Goal: Task Accomplishment & Management: Use online tool/utility

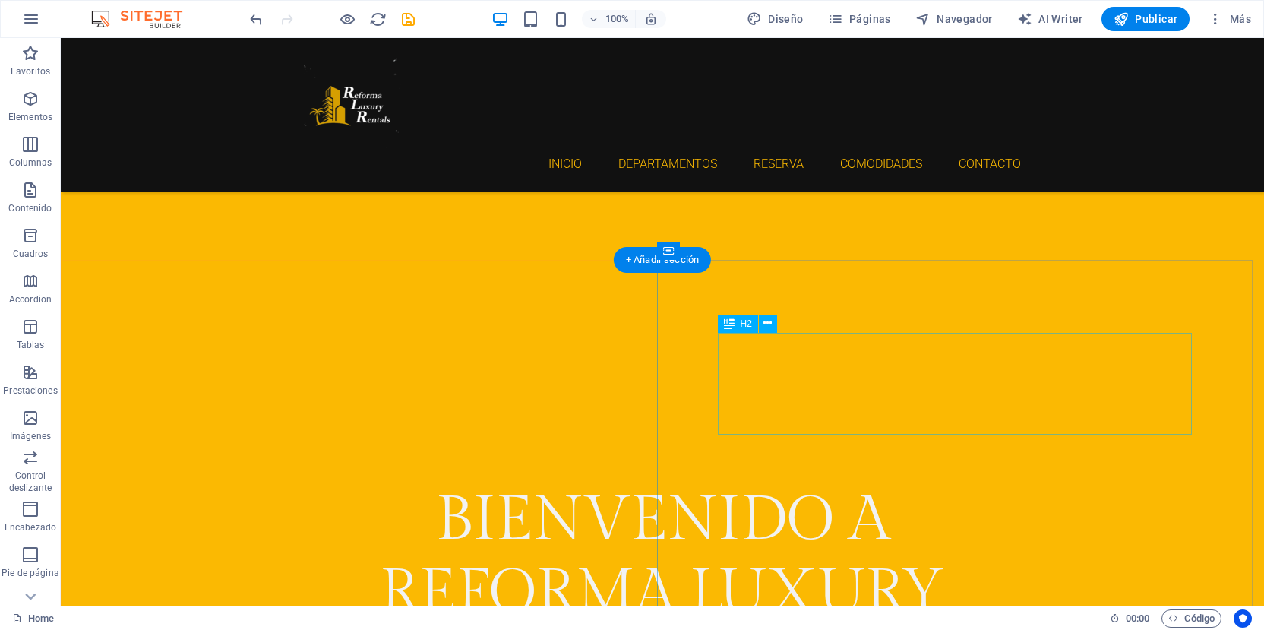
scroll to position [836, 0]
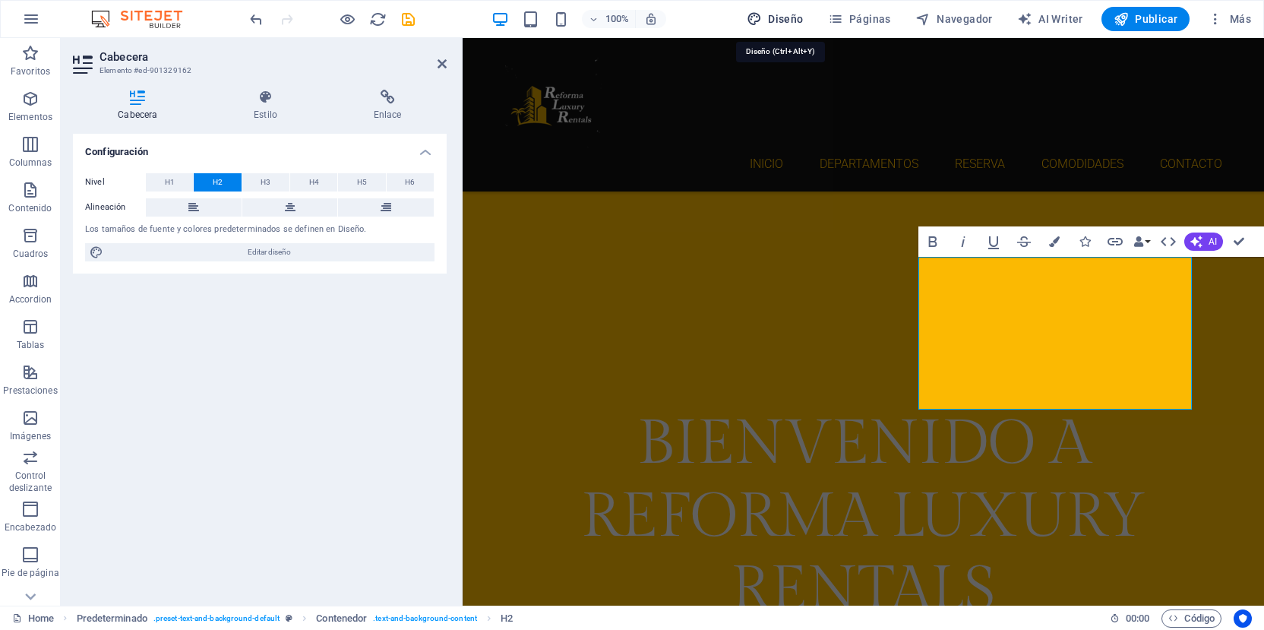
click at [793, 26] on span "Diseño" at bounding box center [775, 18] width 57 height 15
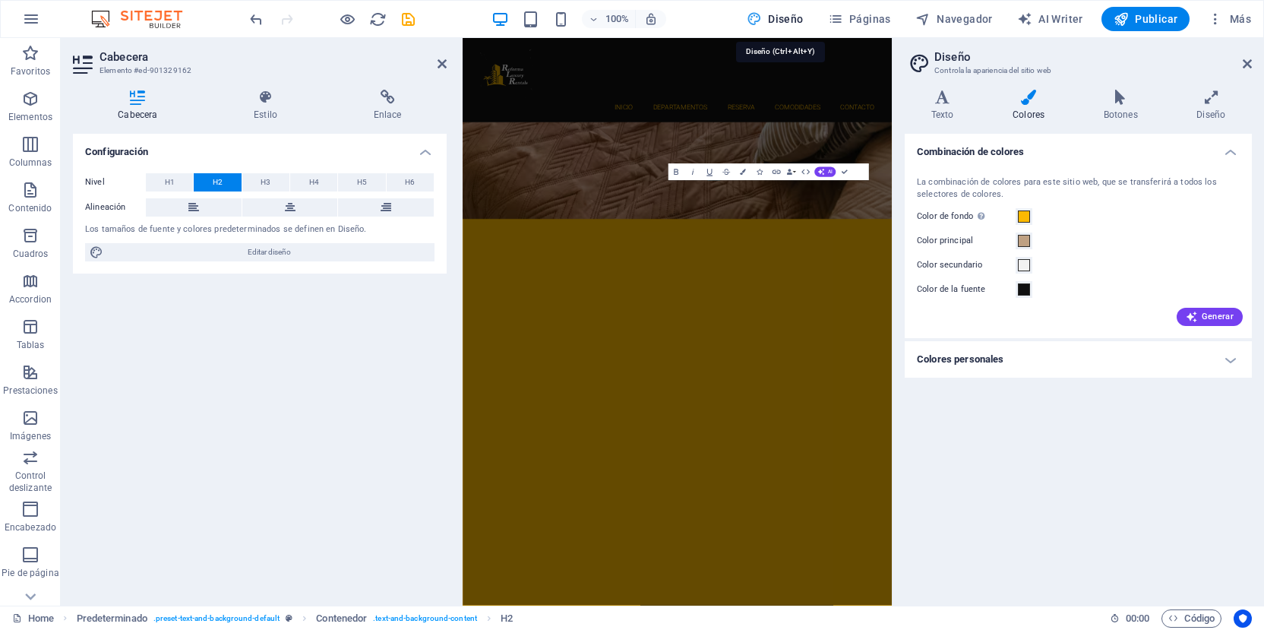
scroll to position [1256, 0]
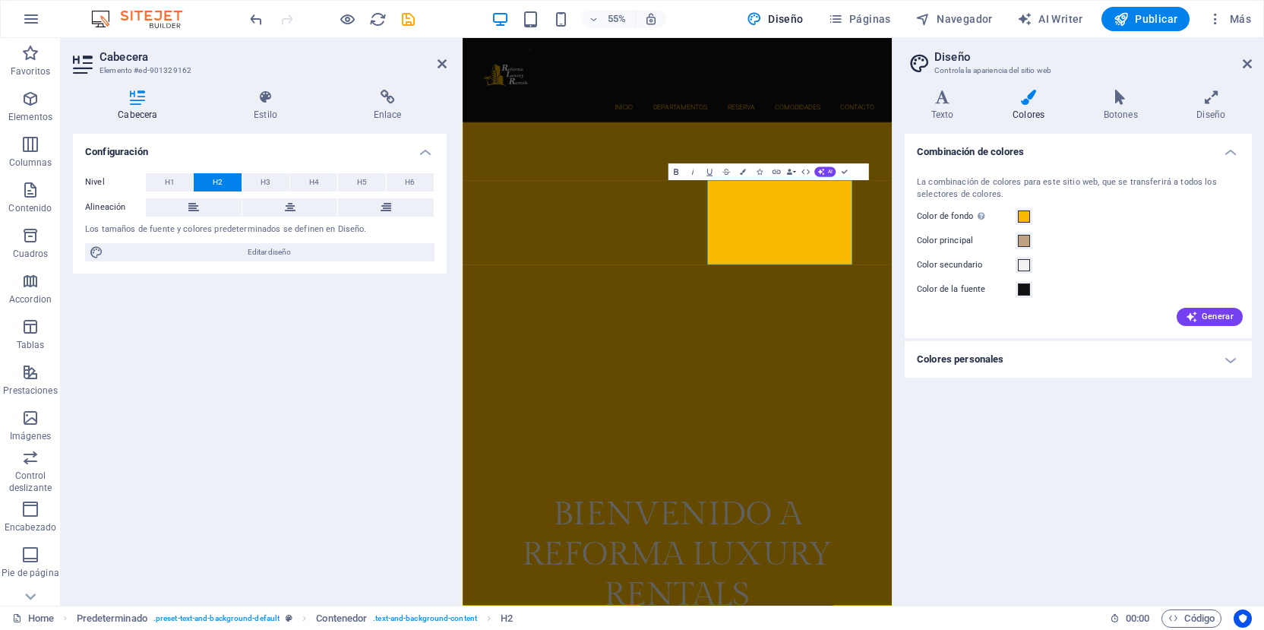
click at [673, 172] on icon "button" at bounding box center [676, 172] width 10 height 10
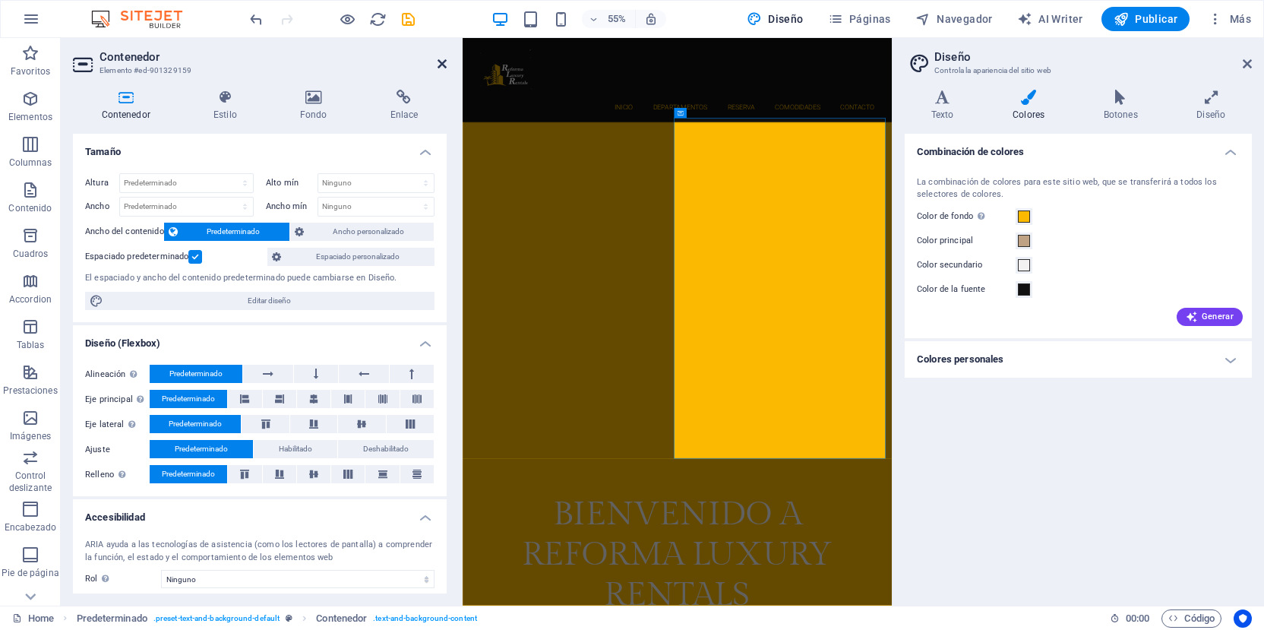
click at [443, 62] on icon at bounding box center [442, 64] width 9 height 12
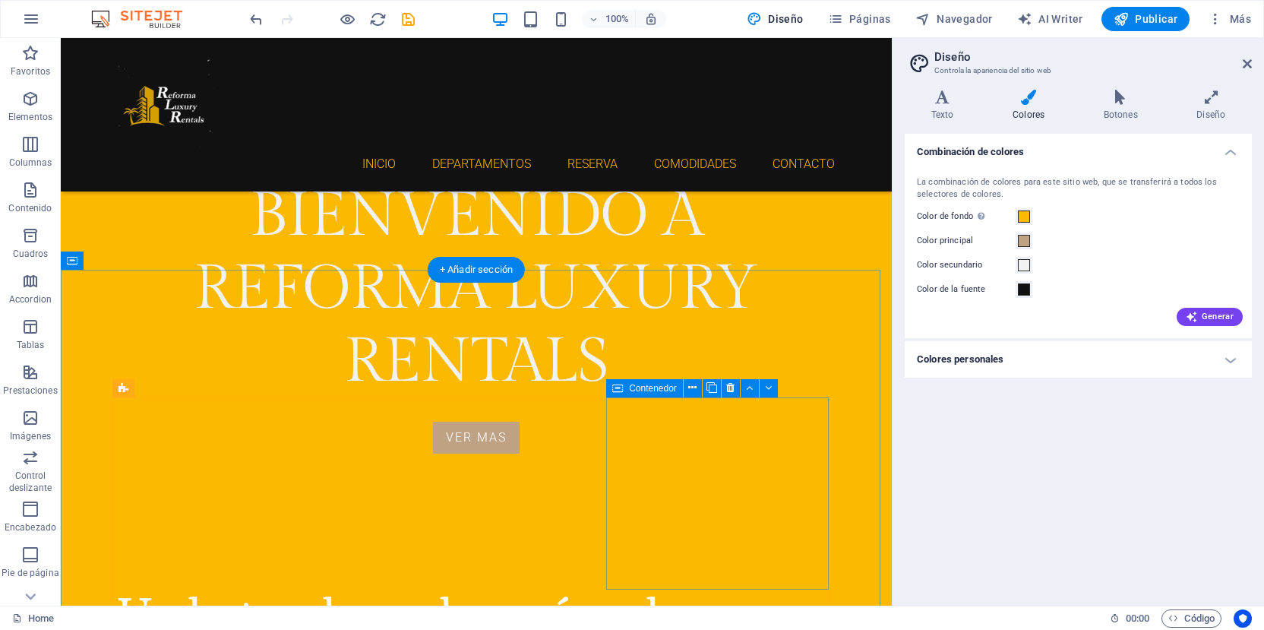
scroll to position [1367, 0]
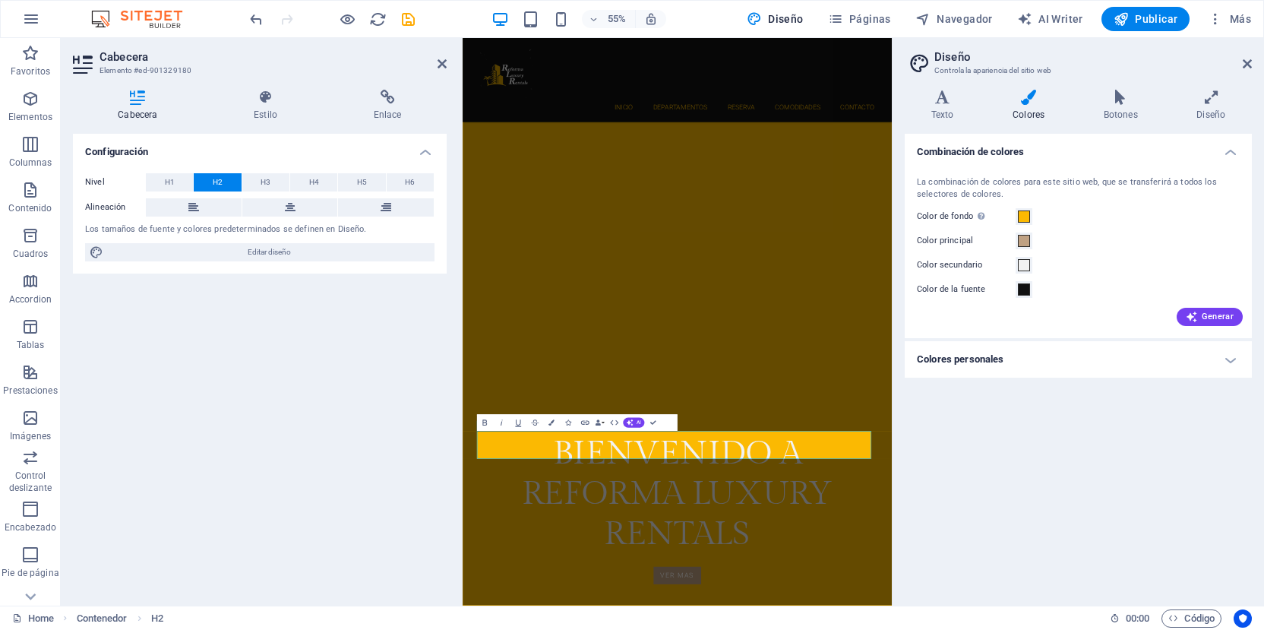
click at [447, 63] on aside "Cabecera Elemento #ed-901329180 Cabecera Estilo Enlace Configuración Nivel H1 H…" at bounding box center [262, 321] width 402 height 567
click at [484, 422] on icon "button" at bounding box center [485, 423] width 10 height 10
click at [440, 63] on icon at bounding box center [442, 64] width 9 height 12
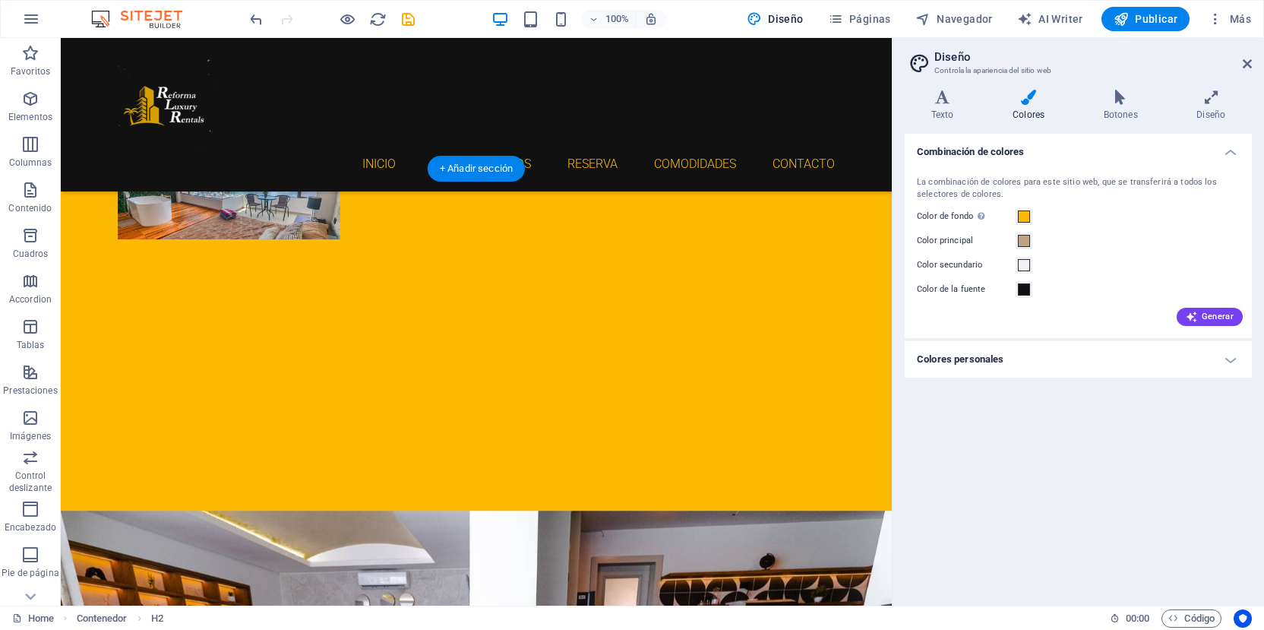
scroll to position [1934, 0]
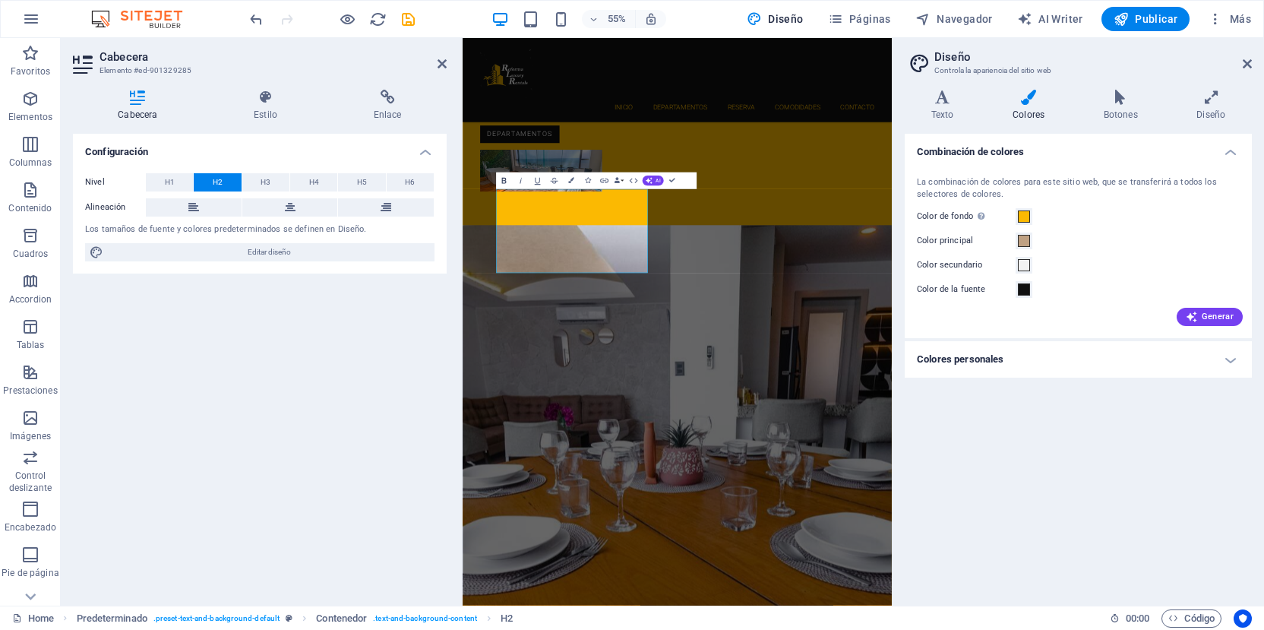
click at [507, 180] on icon "button" at bounding box center [504, 180] width 10 height 10
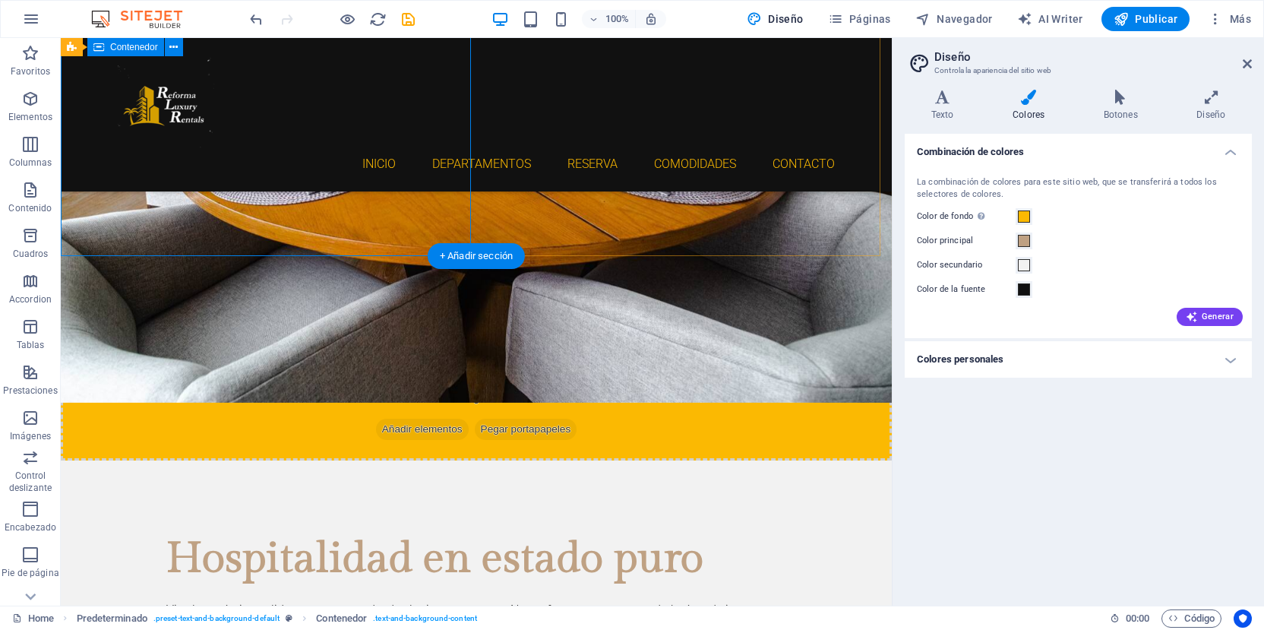
scroll to position [2399, 0]
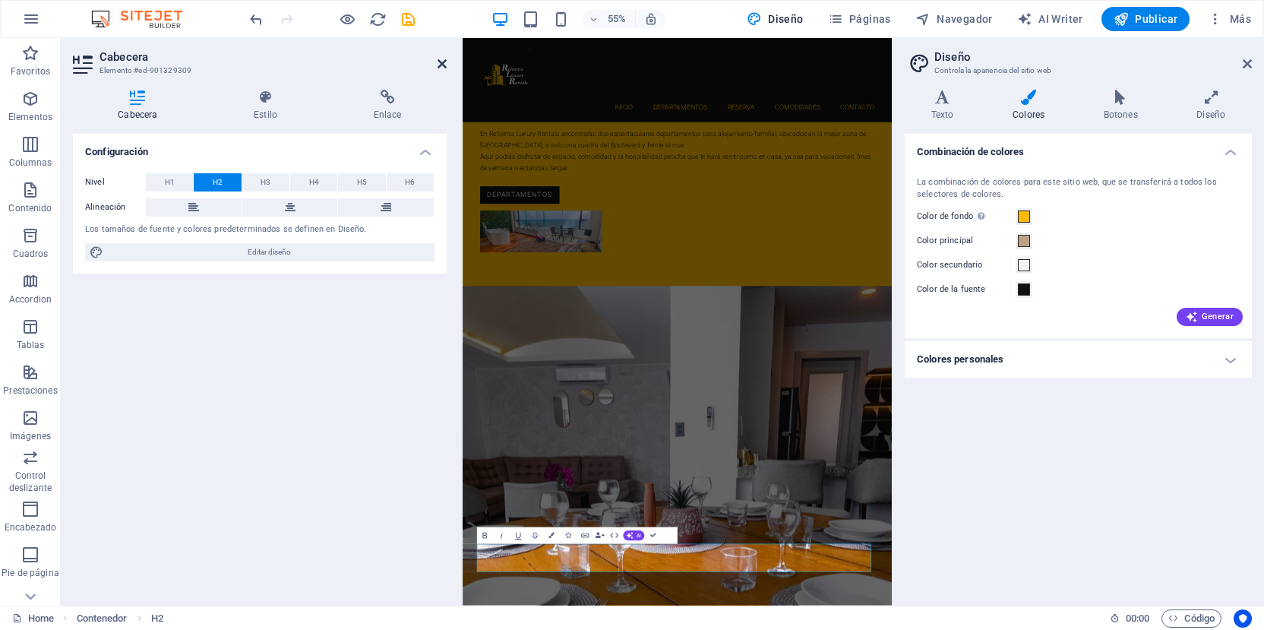
drag, startPoint x: 444, startPoint y: 65, endPoint x: 406, endPoint y: 119, distance: 66.6
click at [444, 65] on icon at bounding box center [442, 64] width 9 height 12
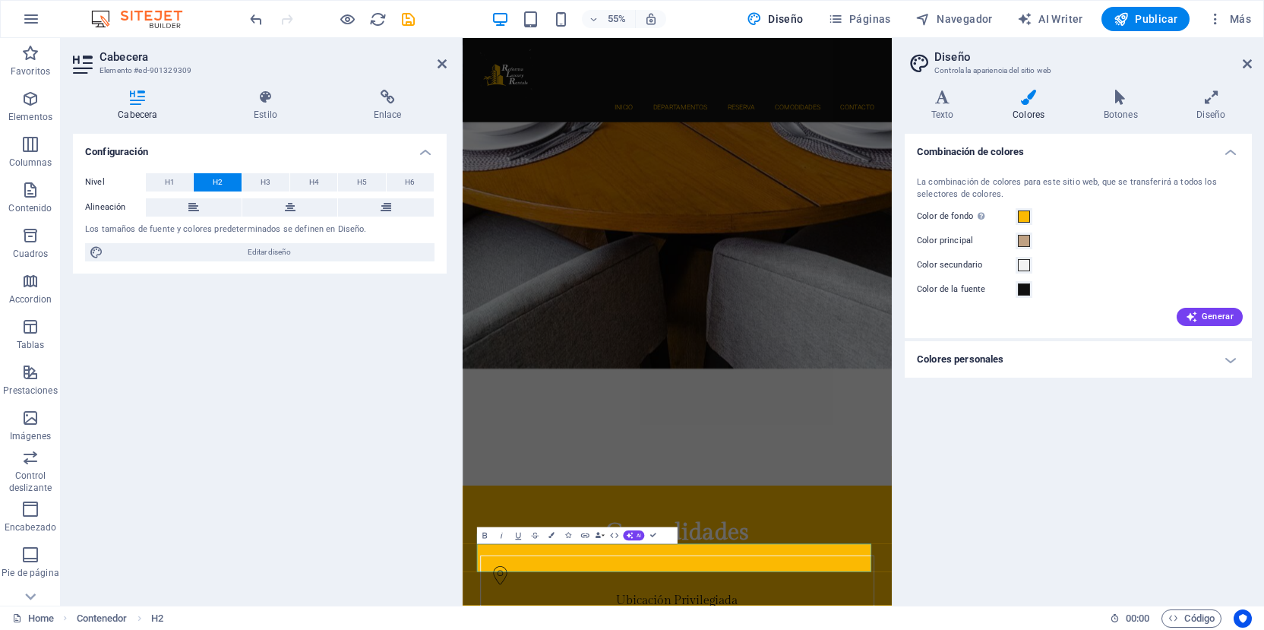
scroll to position [2343, 0]
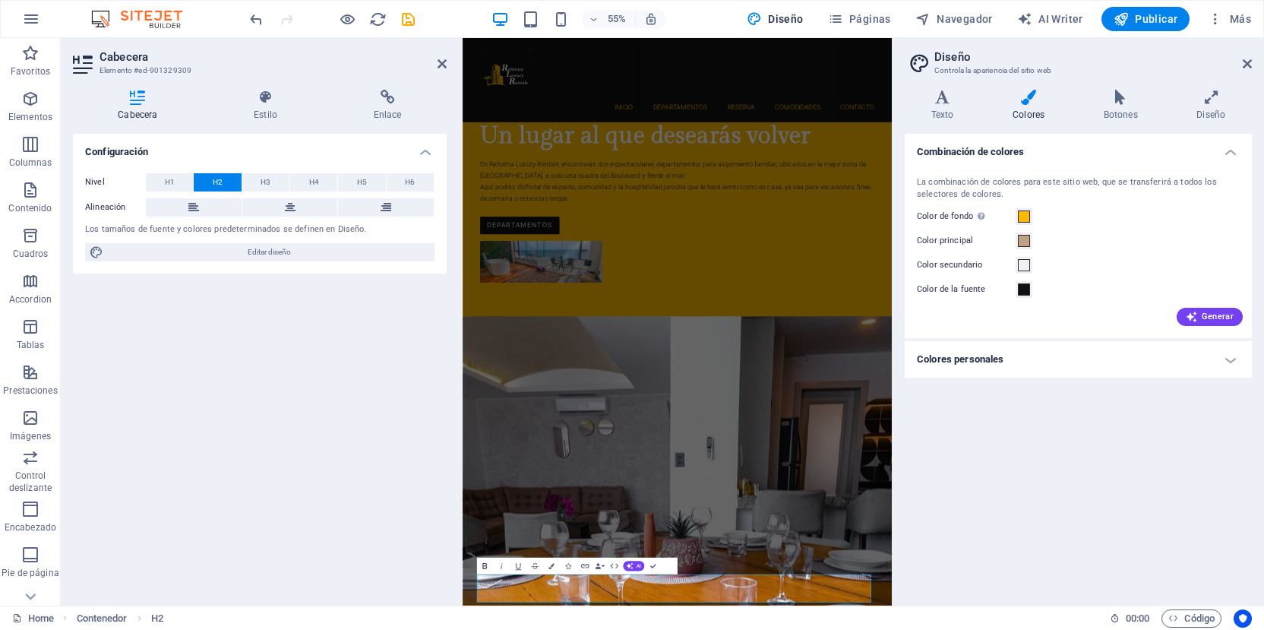
click at [484, 562] on icon "button" at bounding box center [485, 566] width 10 height 10
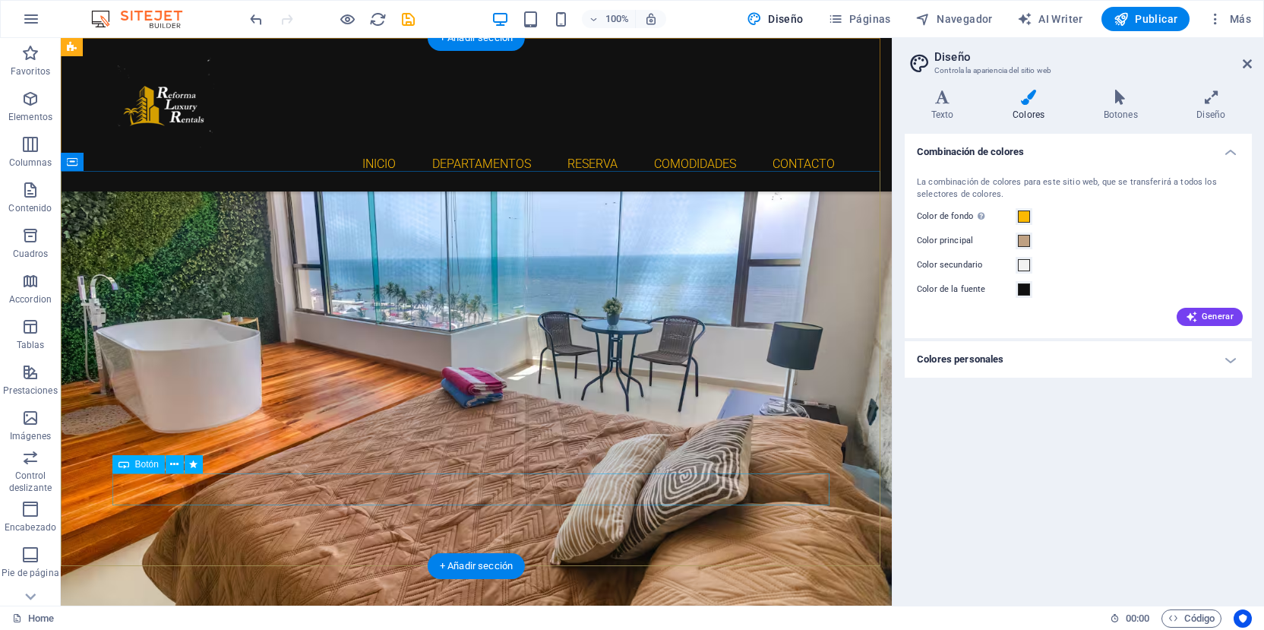
scroll to position [0, 0]
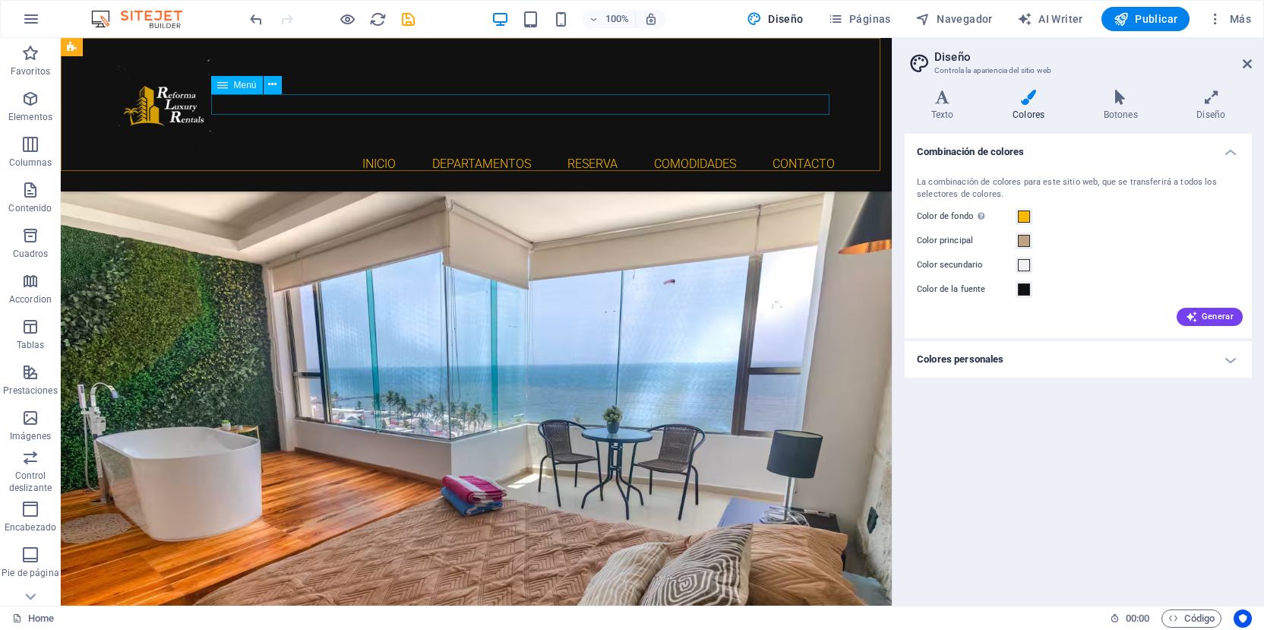
click at [496, 153] on nav "Inicio DEPARTAMENTOS RESERVA COMODIDADES CONTACTO" at bounding box center [476, 163] width 717 height 21
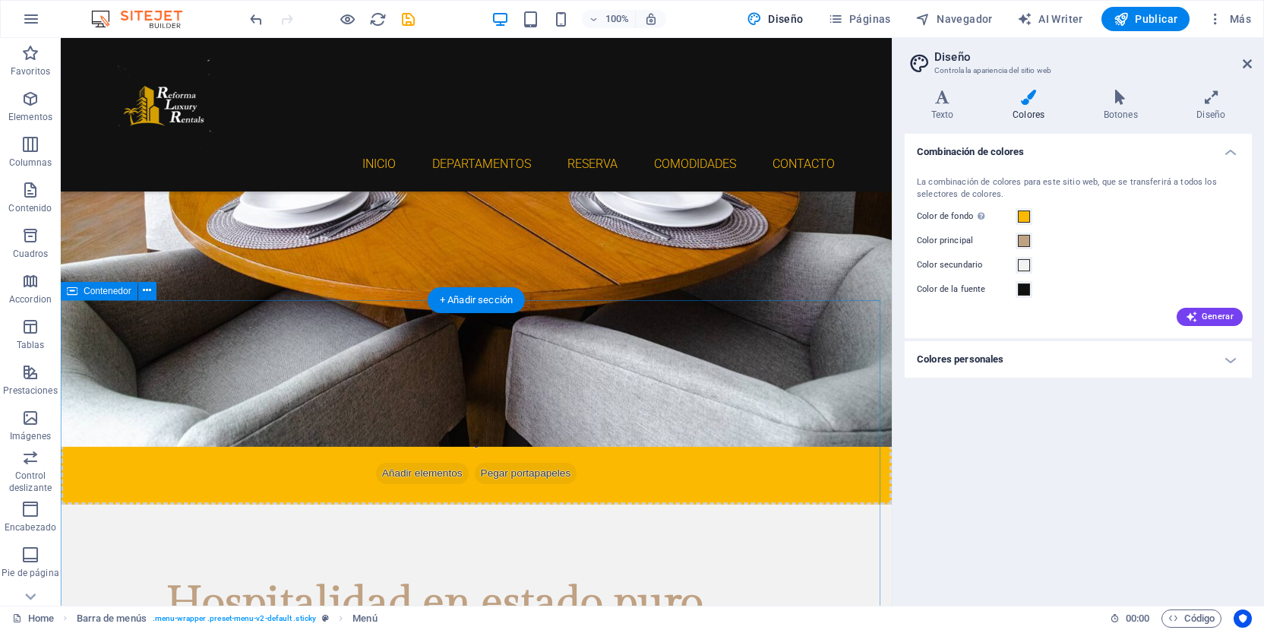
scroll to position [2355, 0]
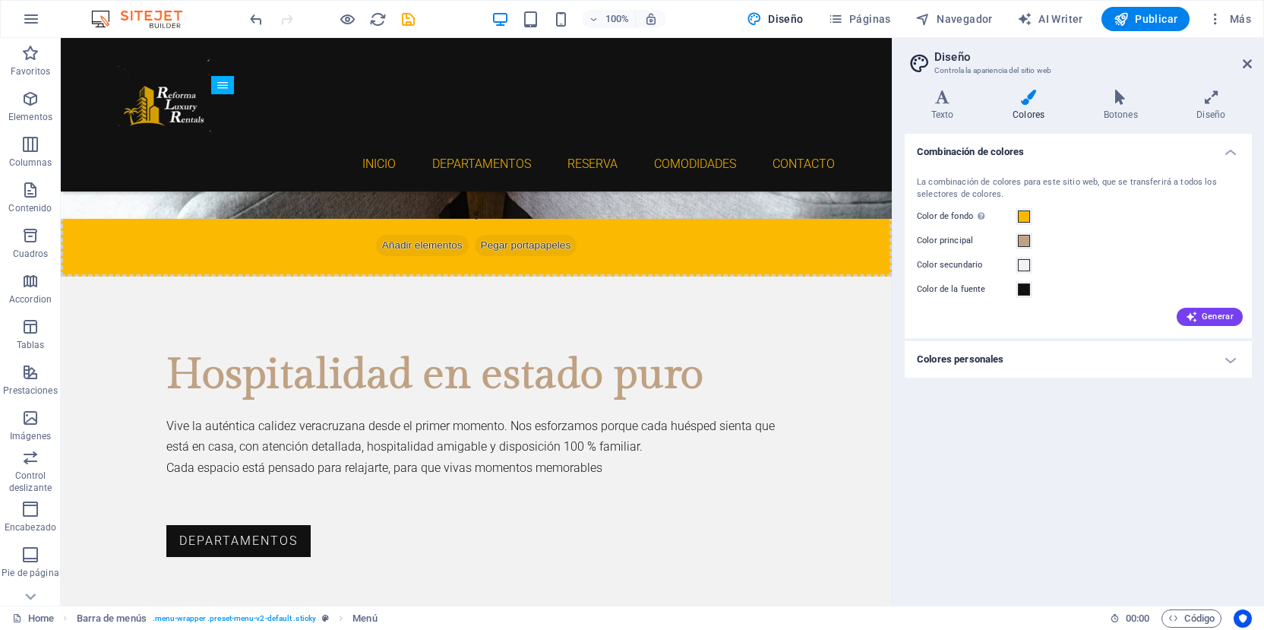
click at [935, 466] on div "Combinación de colores La combinación de colores para este sitio web, que se tr…" at bounding box center [1078, 364] width 347 height 460
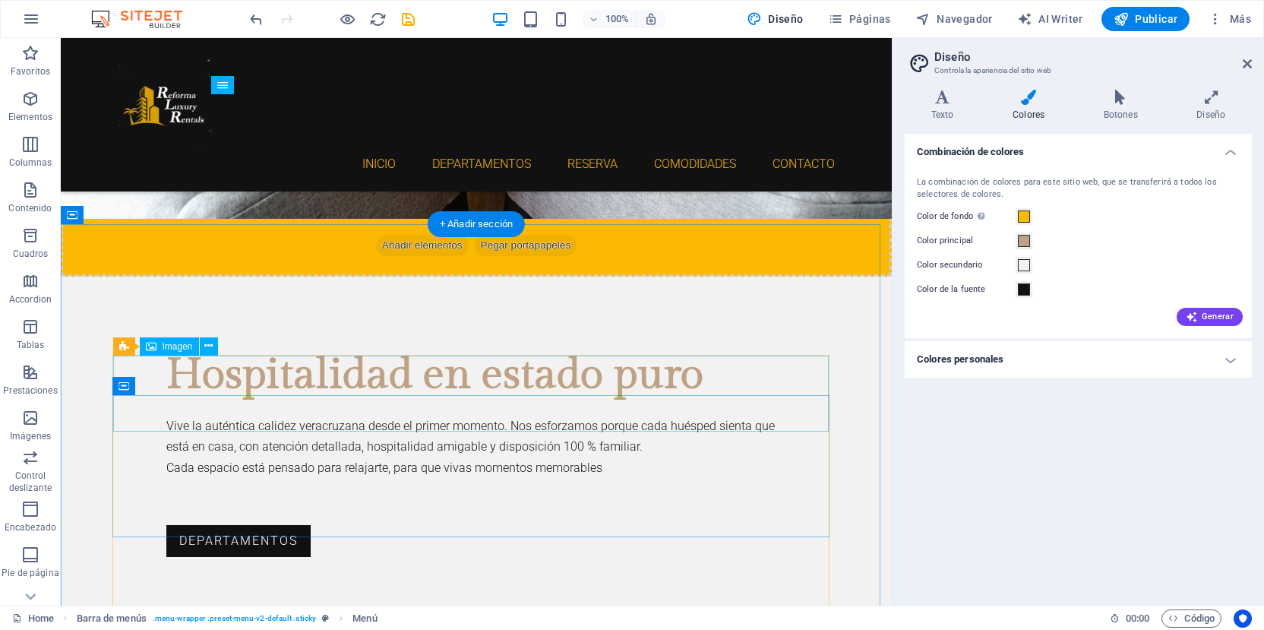
select select "px"
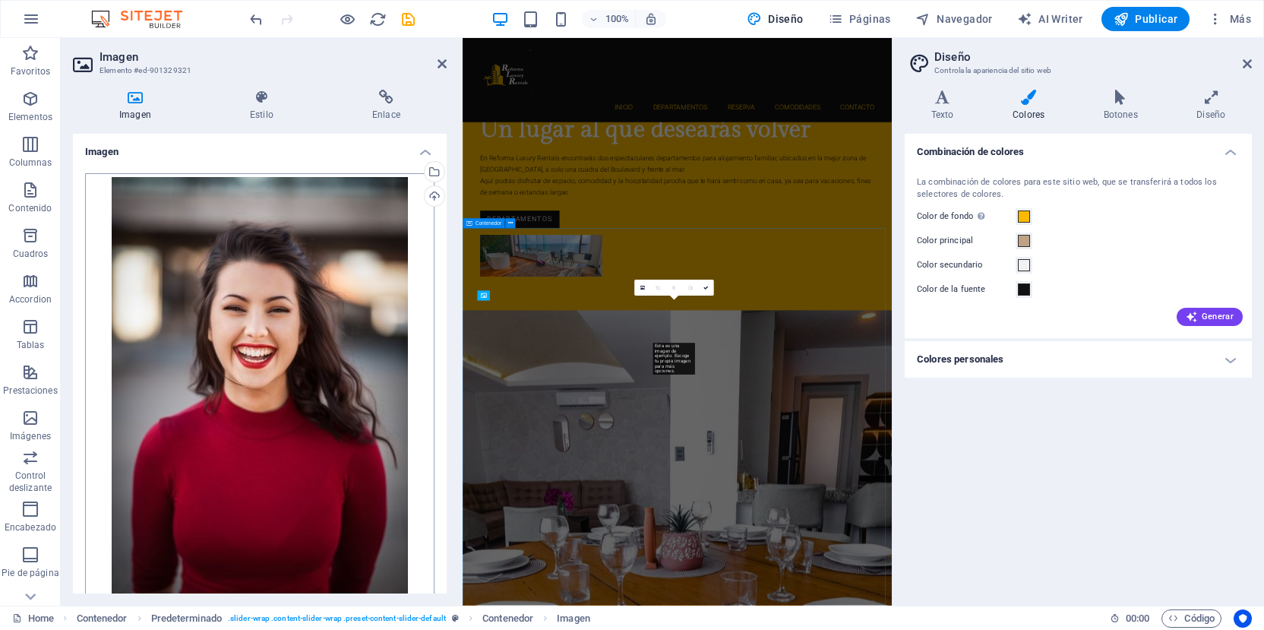
scroll to position [2911, 0]
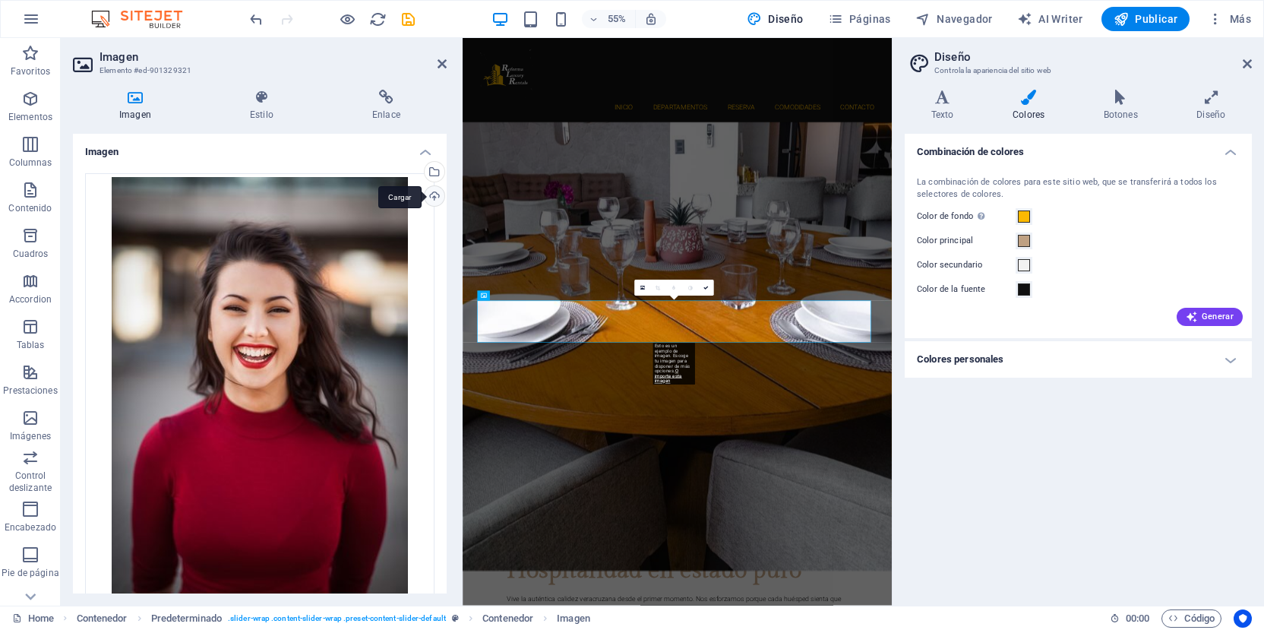
click at [431, 197] on div "Cargar" at bounding box center [433, 197] width 23 height 23
click at [433, 204] on div "Cargar" at bounding box center [433, 197] width 23 height 23
click at [431, 197] on div "Cargar" at bounding box center [433, 197] width 23 height 23
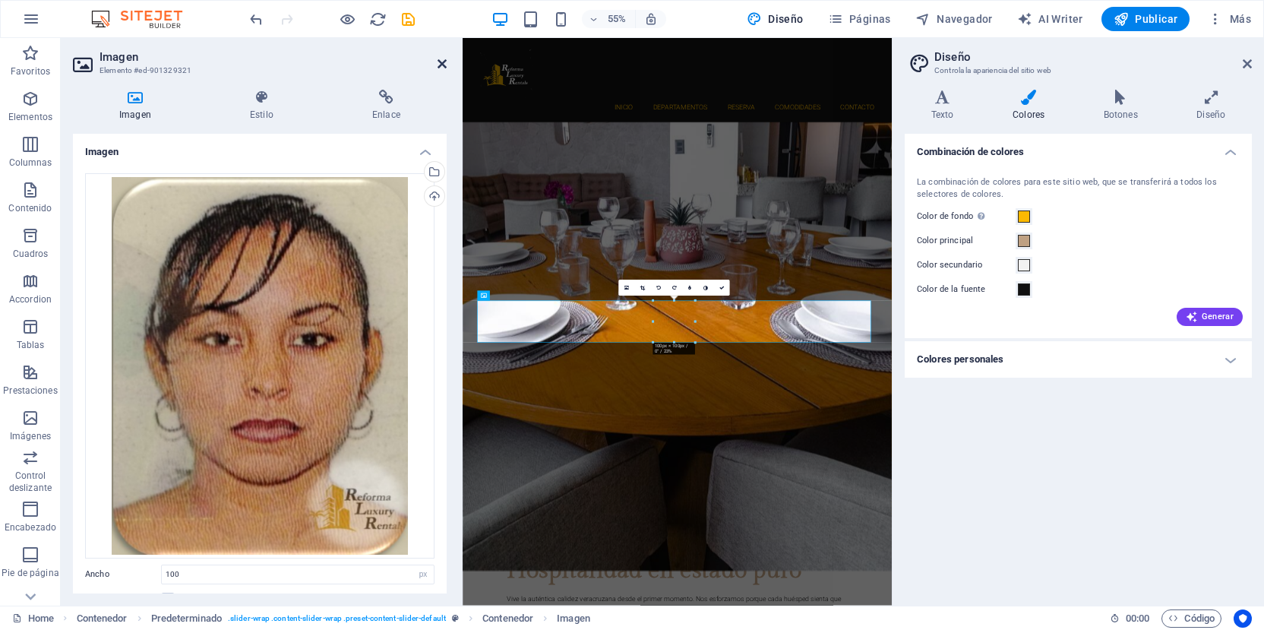
drag, startPoint x: 441, startPoint y: 67, endPoint x: 398, endPoint y: 118, distance: 66.3
click at [441, 67] on icon at bounding box center [442, 64] width 9 height 12
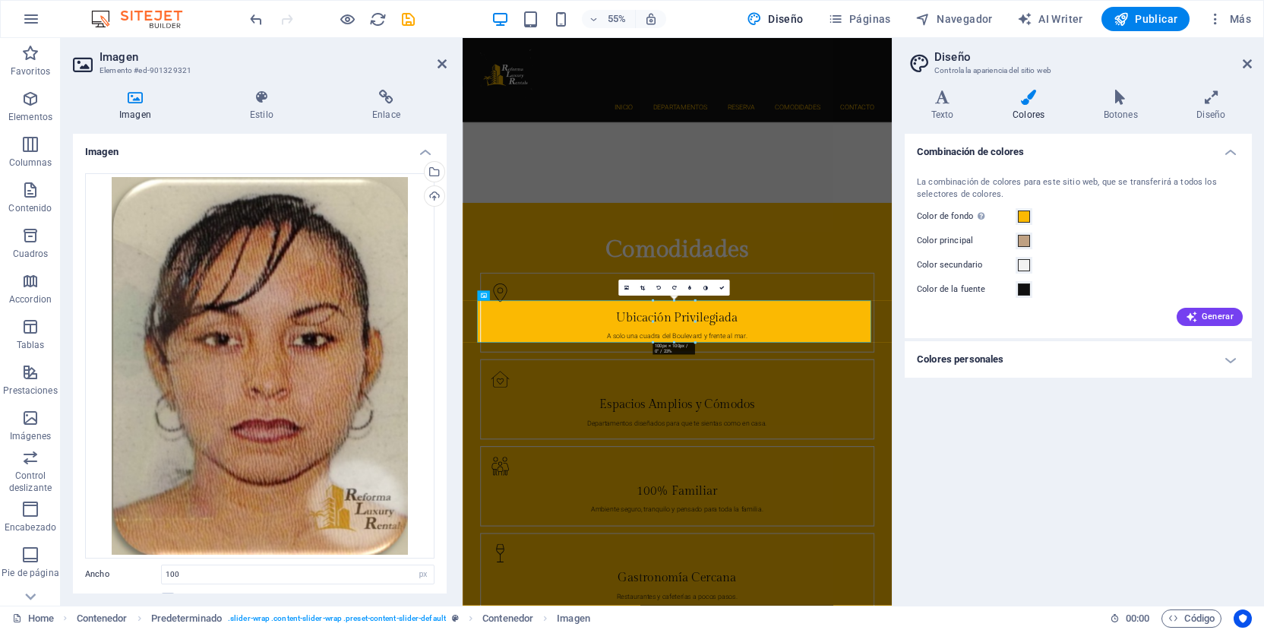
scroll to position [2426, 0]
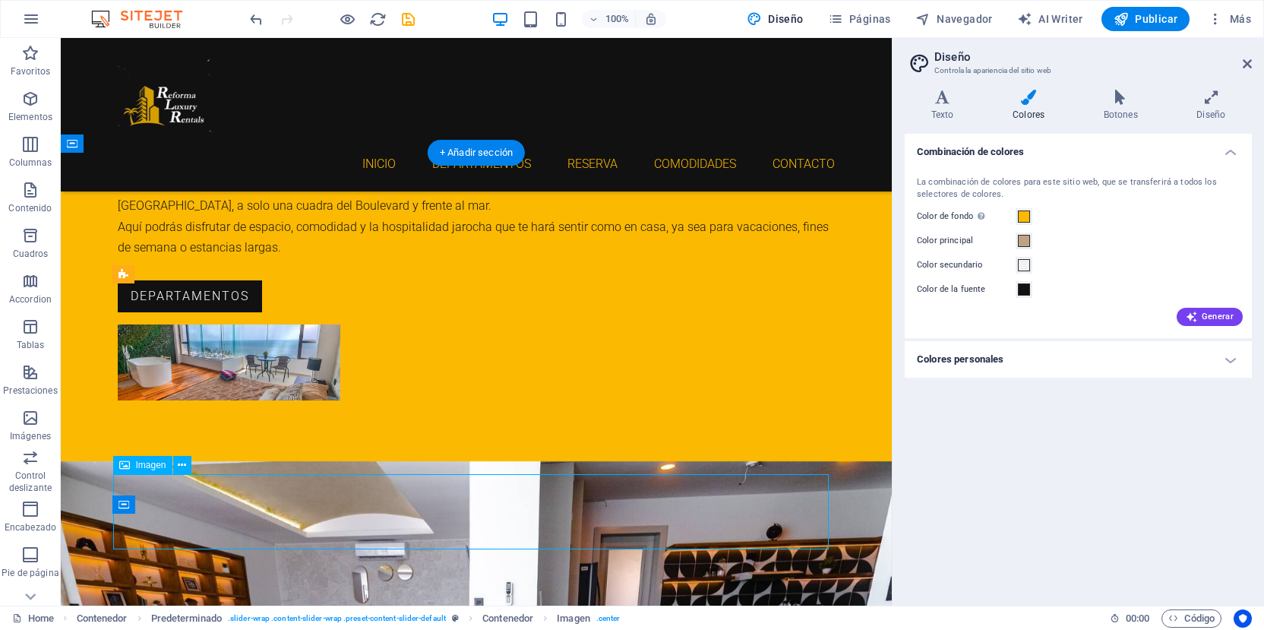
select select "px"
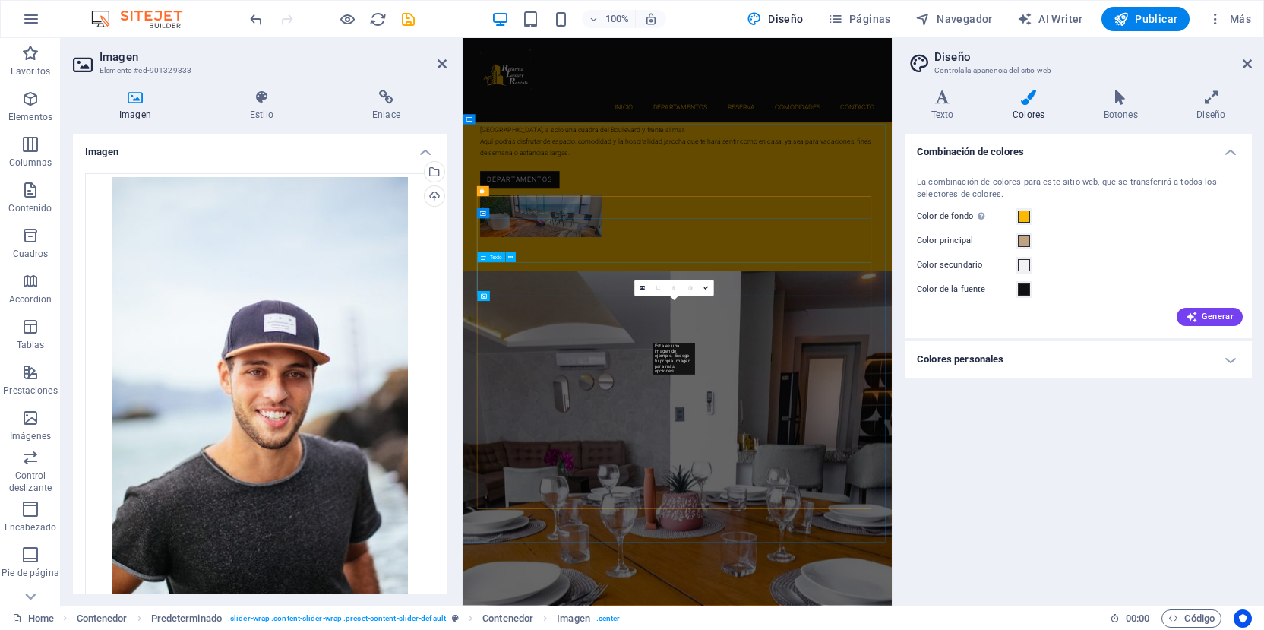
scroll to position [3101, 0]
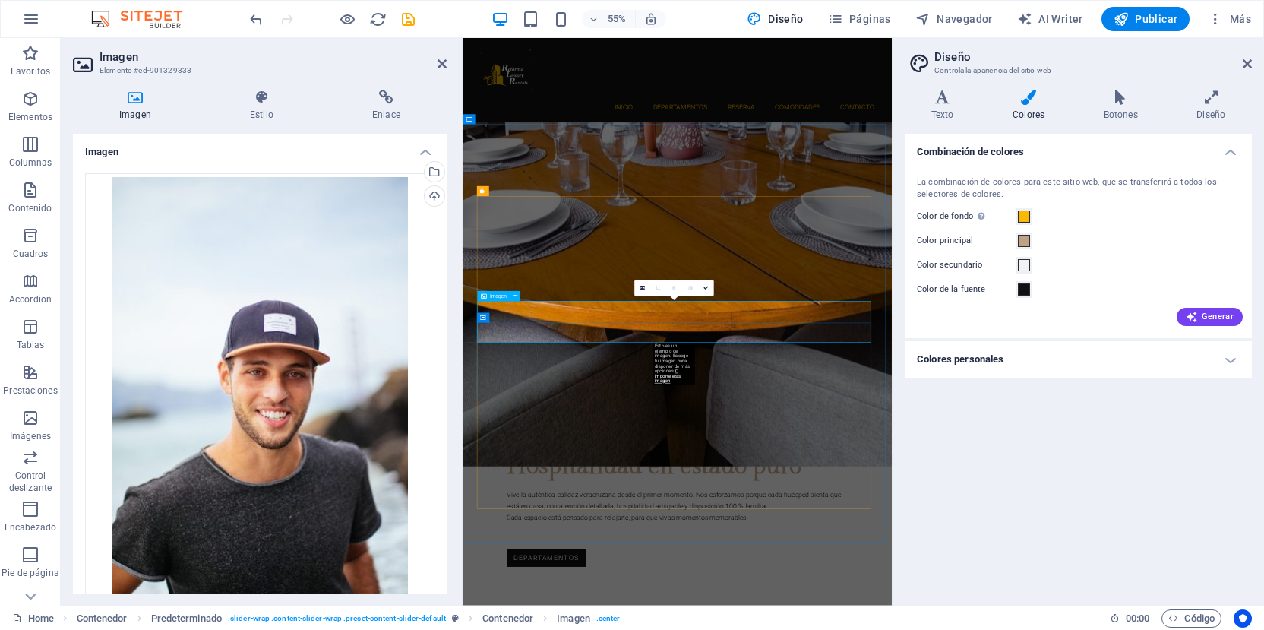
click at [425, 201] on div "Cargar" at bounding box center [433, 197] width 23 height 23
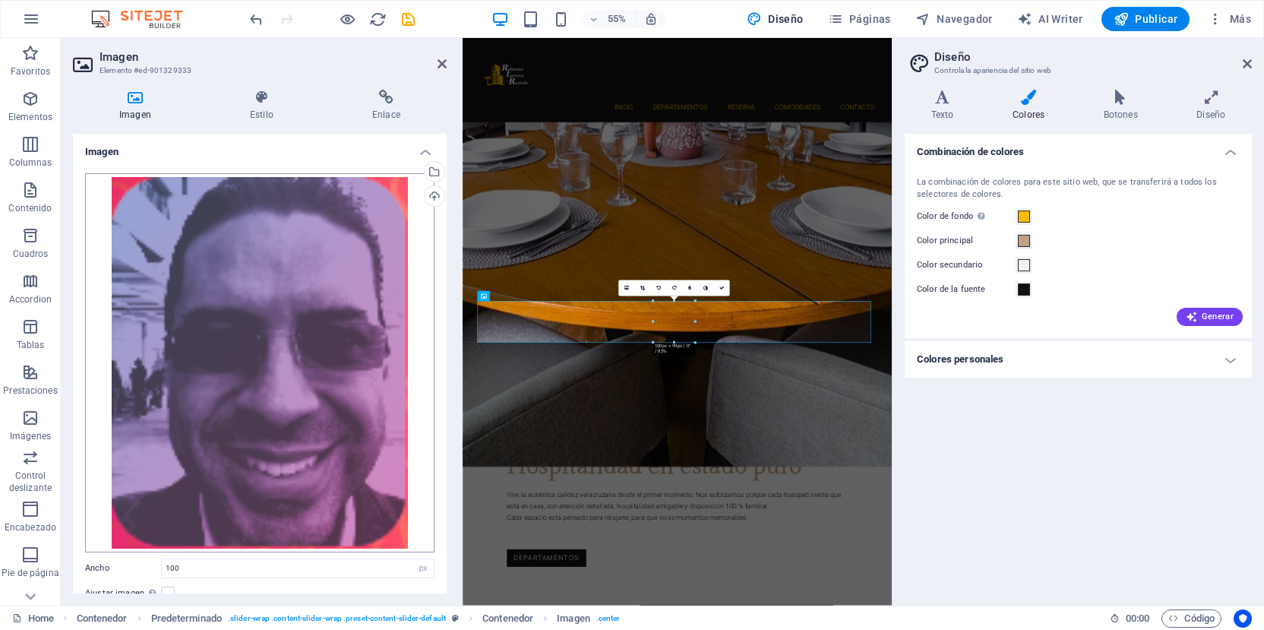
scroll to position [156, 0]
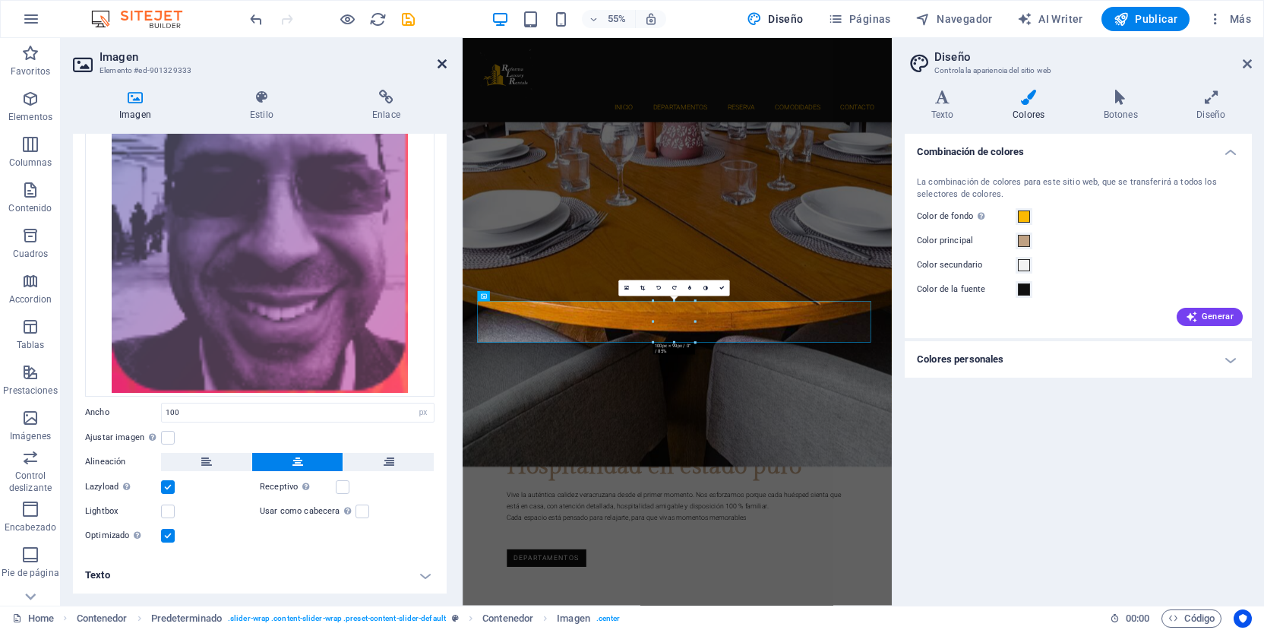
click at [442, 64] on icon at bounding box center [442, 64] width 9 height 12
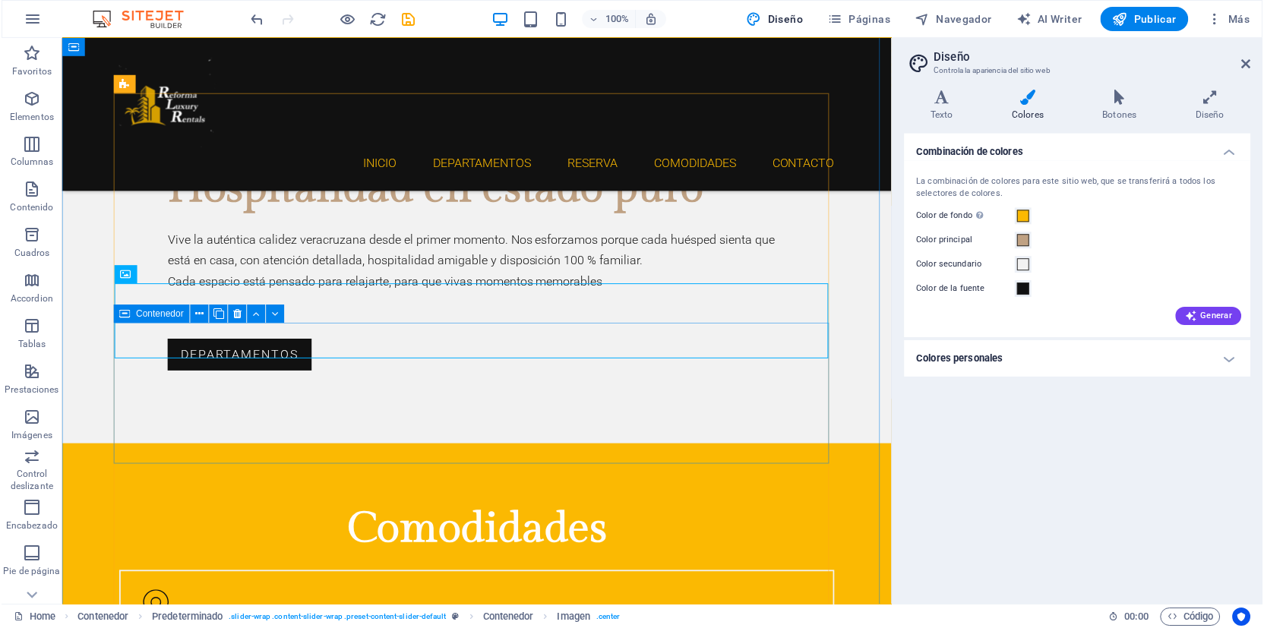
scroll to position [2768, 0]
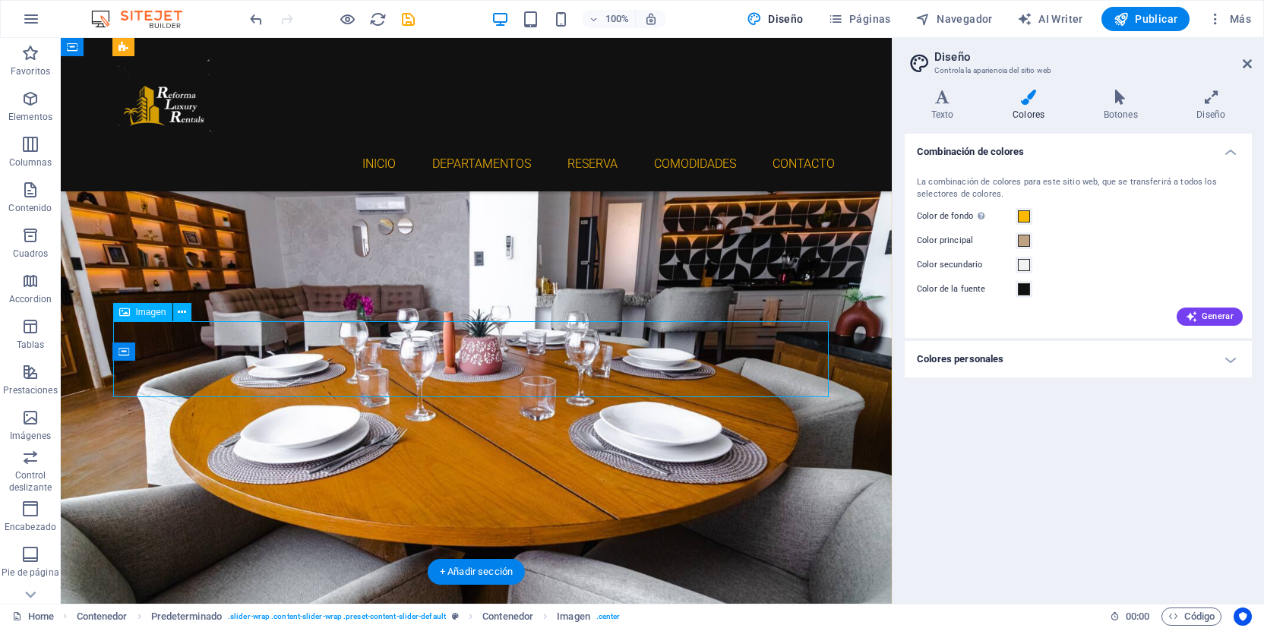
select select "px"
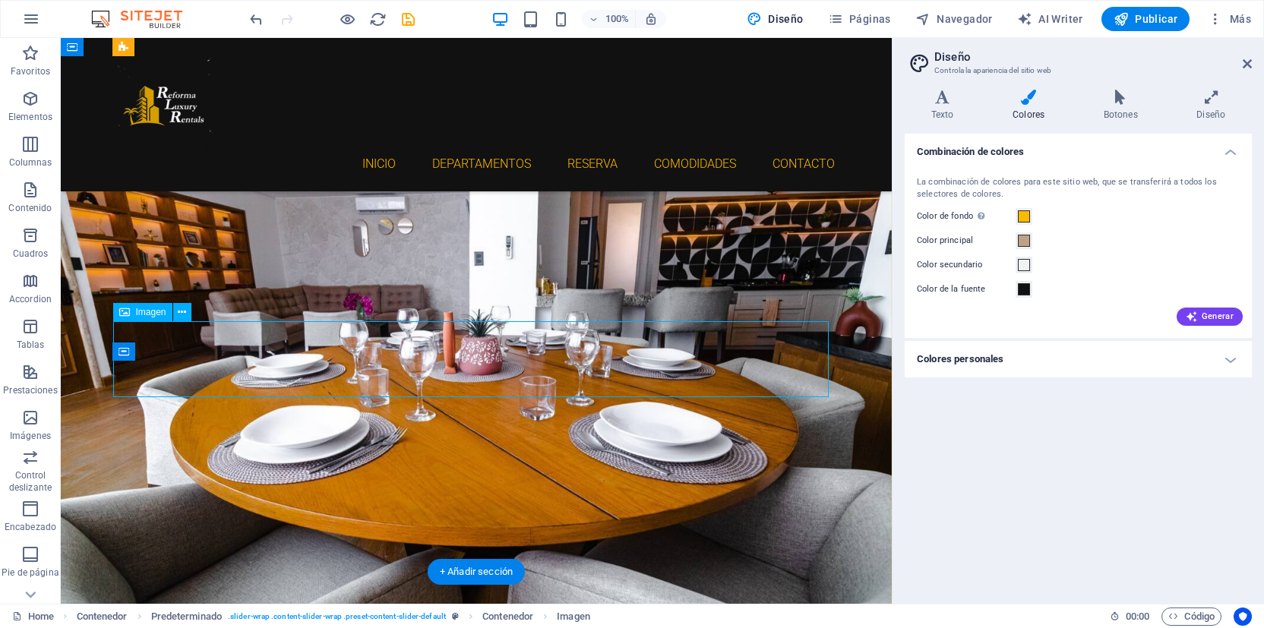
scroll to position [3403, 0]
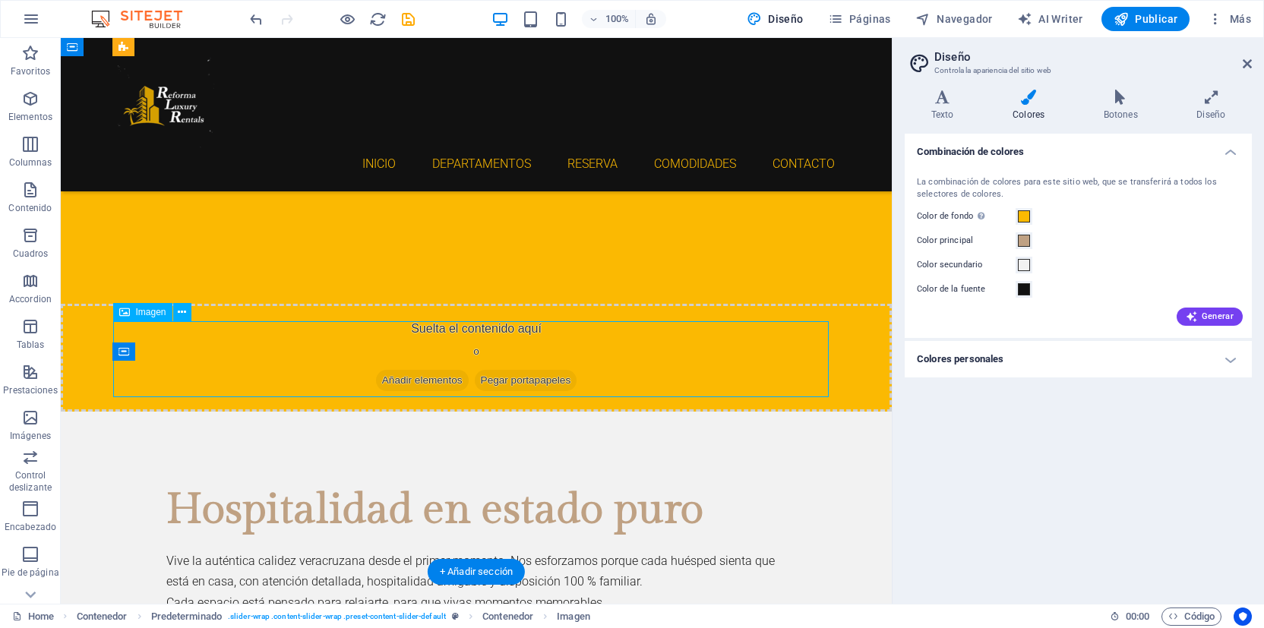
select select "px"
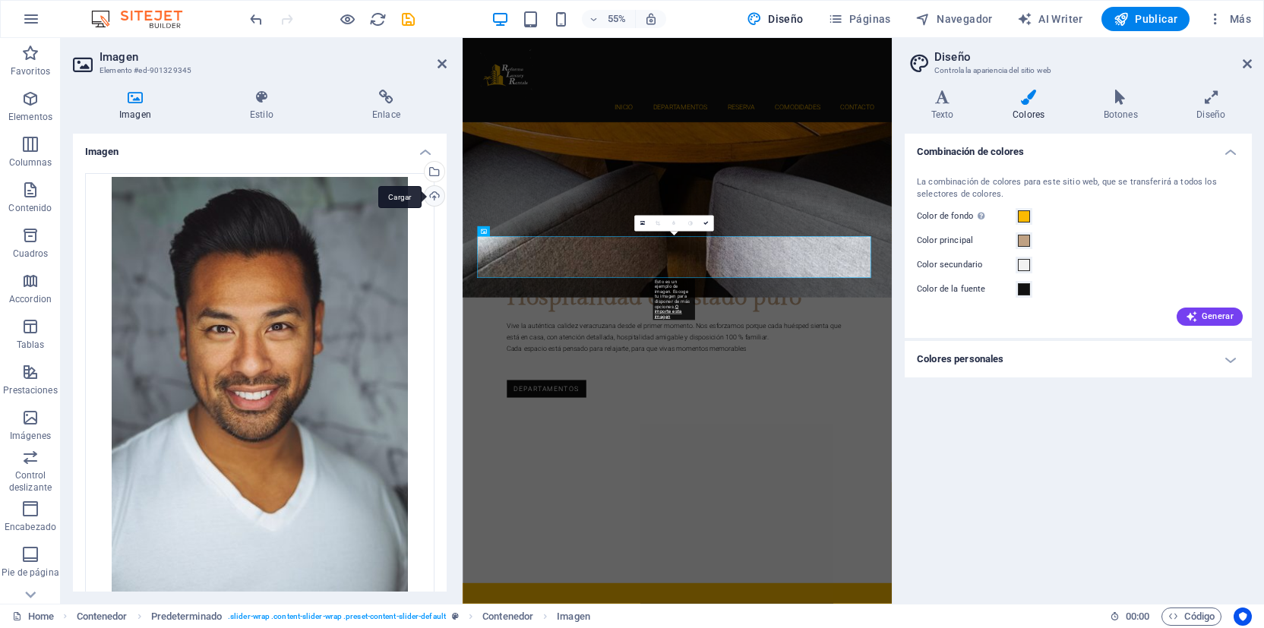
click at [438, 198] on div "Cargar" at bounding box center [433, 197] width 23 height 23
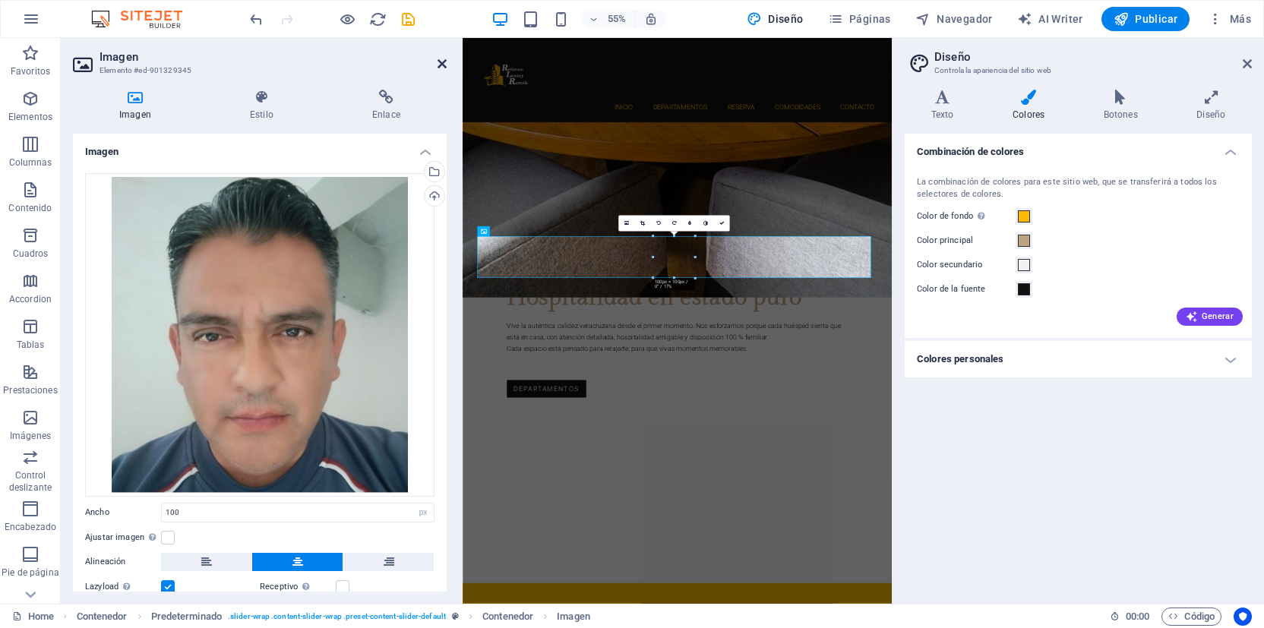
click at [441, 60] on icon at bounding box center [442, 64] width 9 height 12
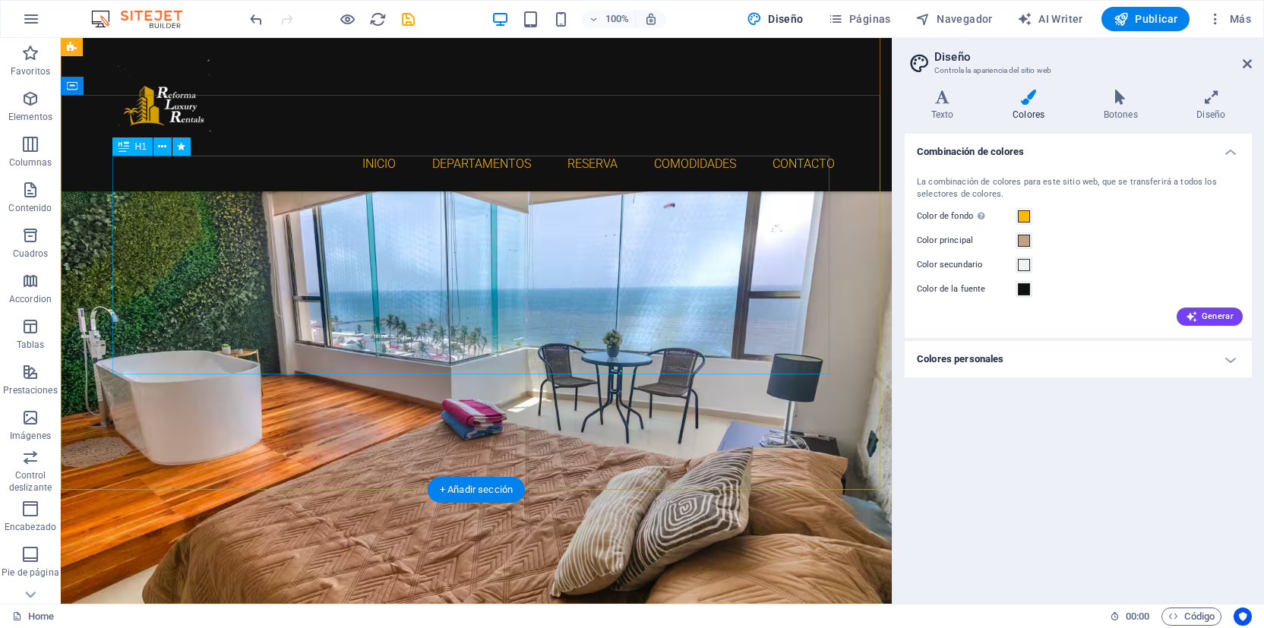
scroll to position [0, 0]
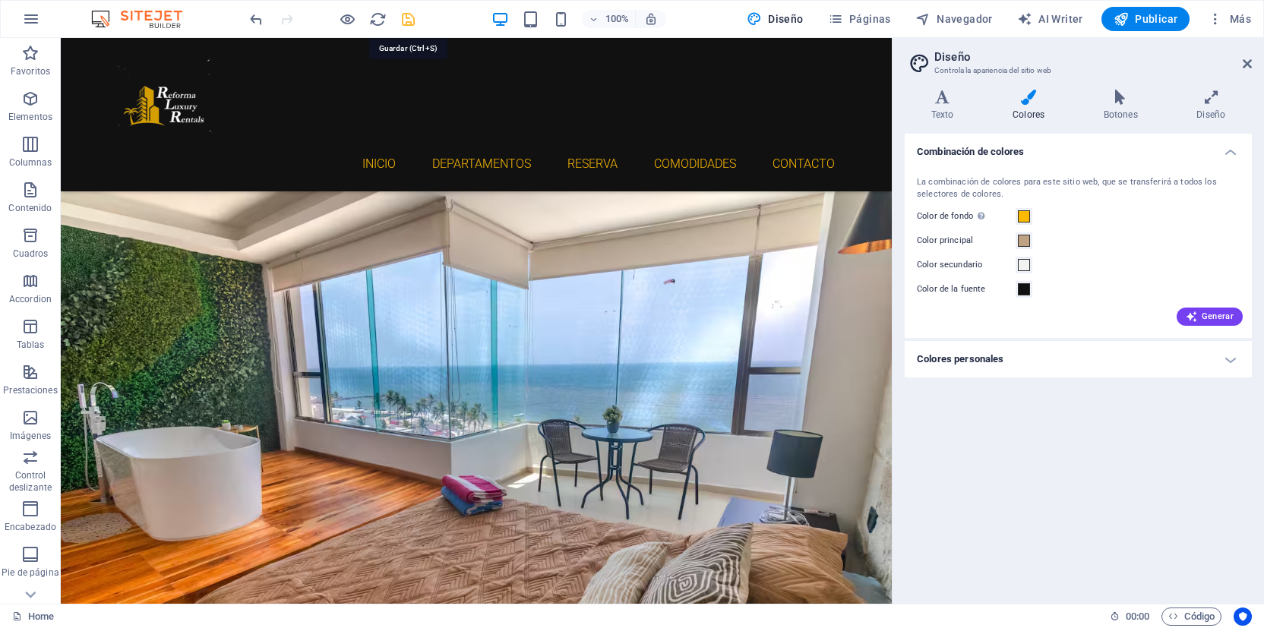
click at [408, 21] on icon "save" at bounding box center [408, 19] width 17 height 17
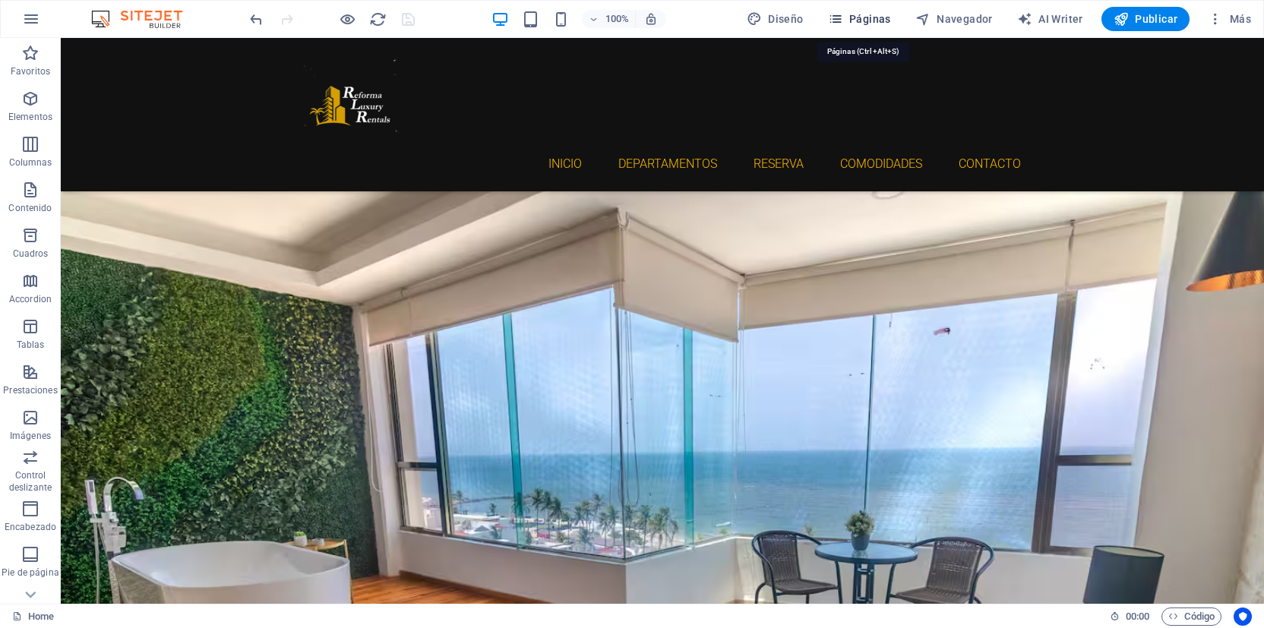
click at [867, 22] on span "Páginas" at bounding box center [859, 18] width 63 height 15
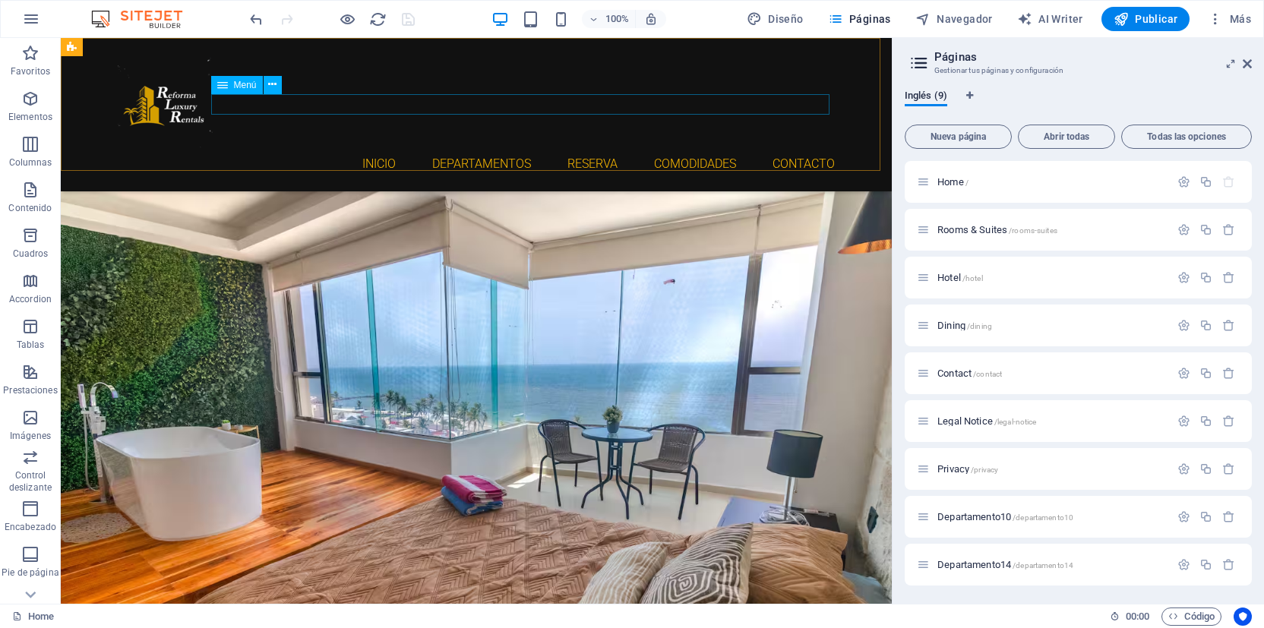
click at [463, 153] on nav "Inicio DEPARTAMENTOS RESERVA COMODIDADES CONTACTO" at bounding box center [476, 163] width 717 height 21
select select
select select "1"
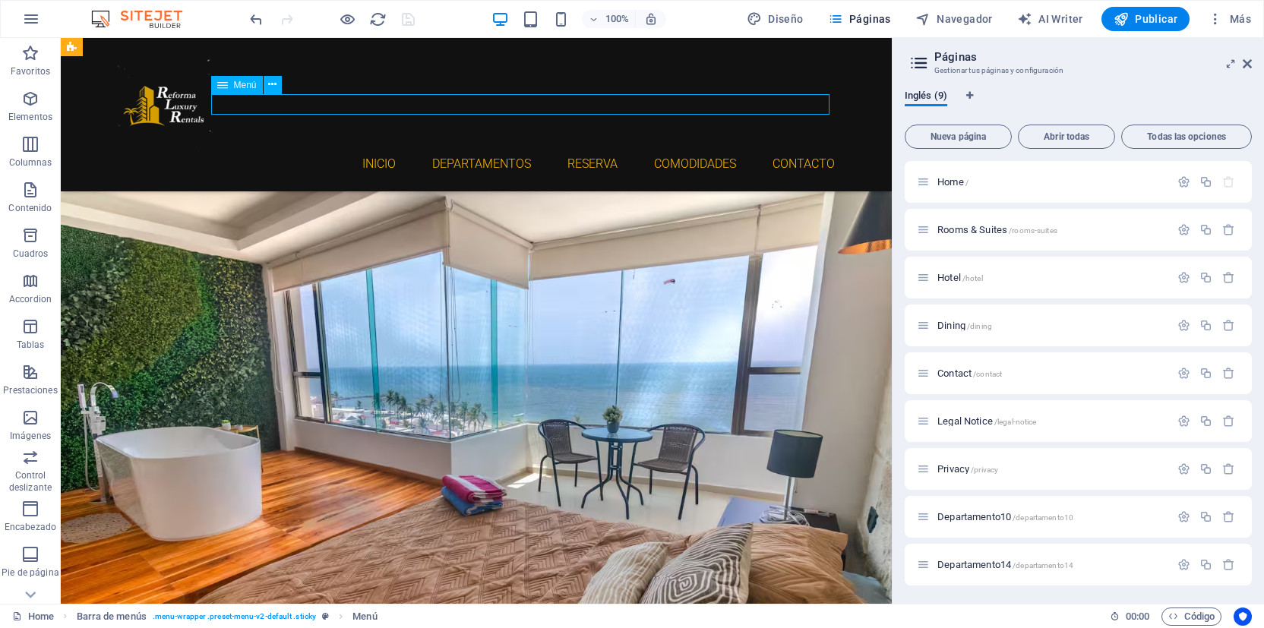
select select
select select "2"
select select
select select "3"
select select
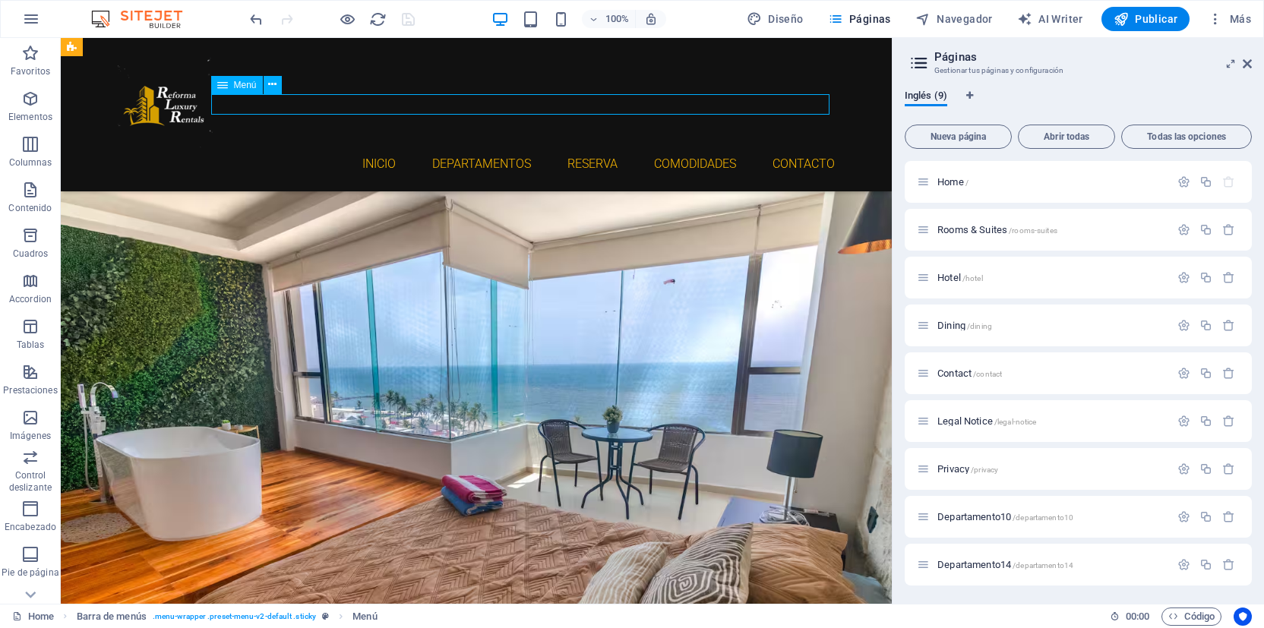
select select "4"
select select
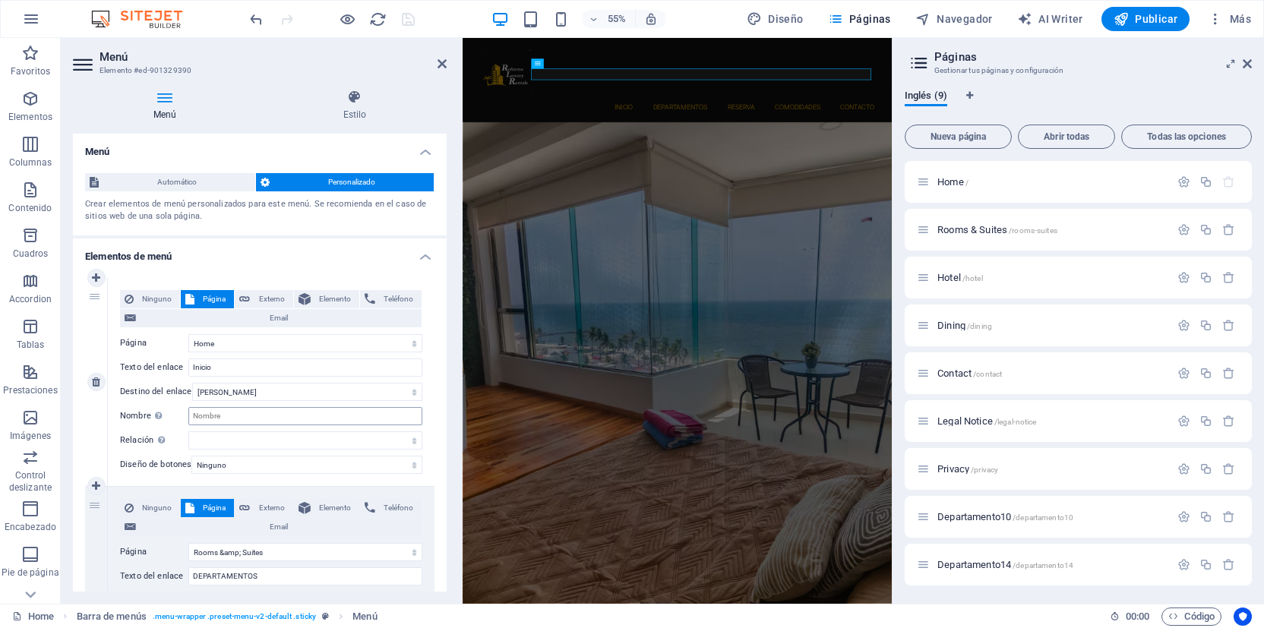
scroll to position [152, 0]
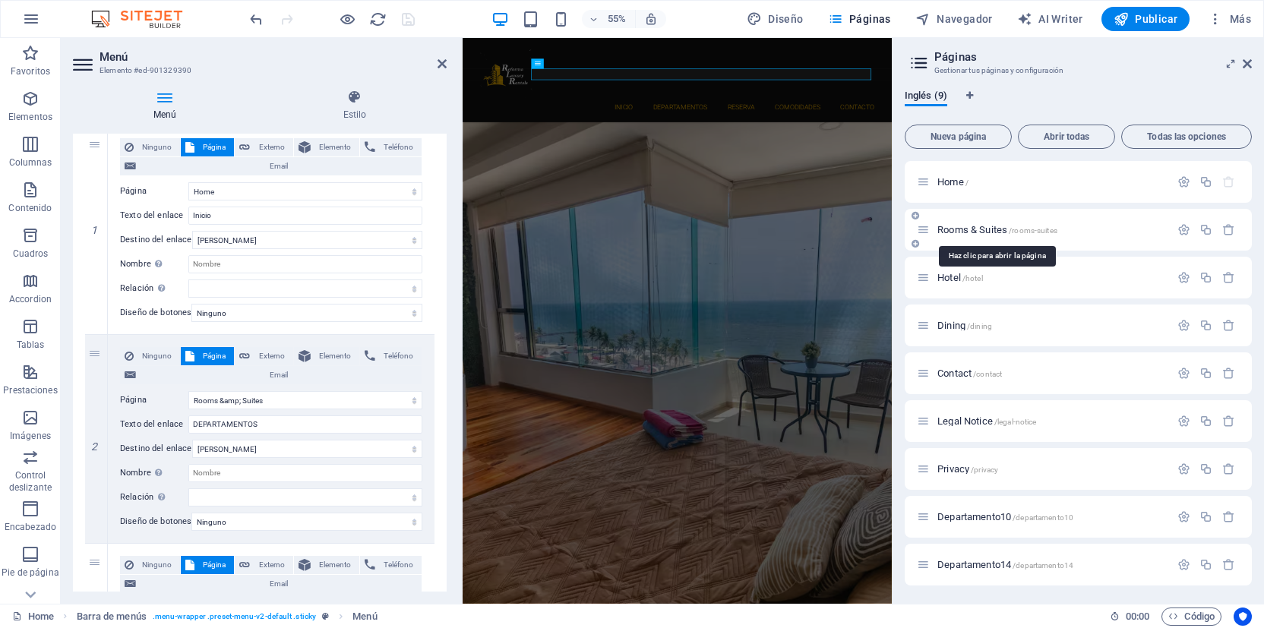
click at [985, 229] on span "Rooms & Suites /rooms-suites" at bounding box center [997, 229] width 120 height 11
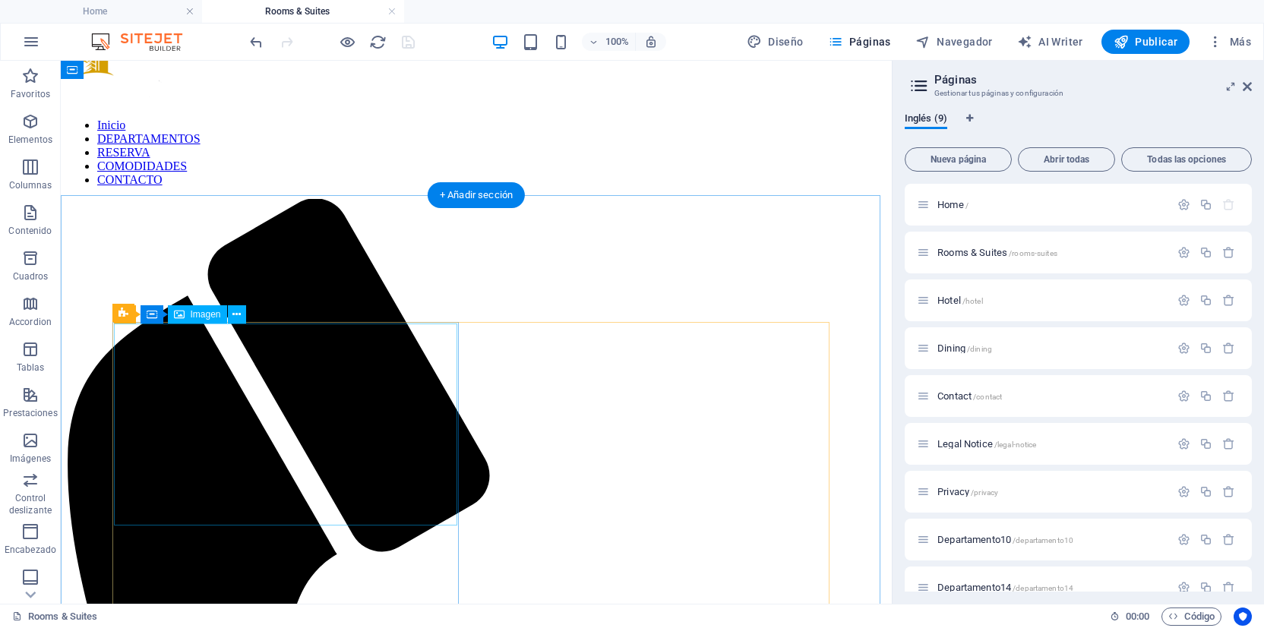
scroll to position [0, 0]
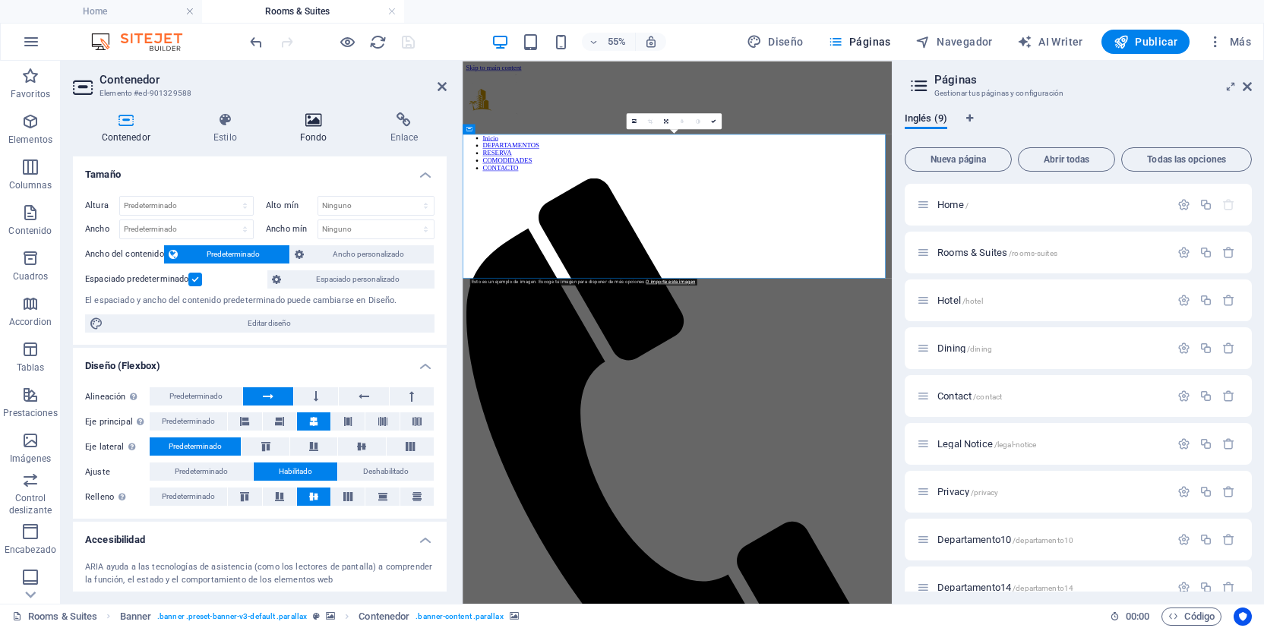
click at [322, 129] on h4 "Fondo" at bounding box center [316, 128] width 90 height 32
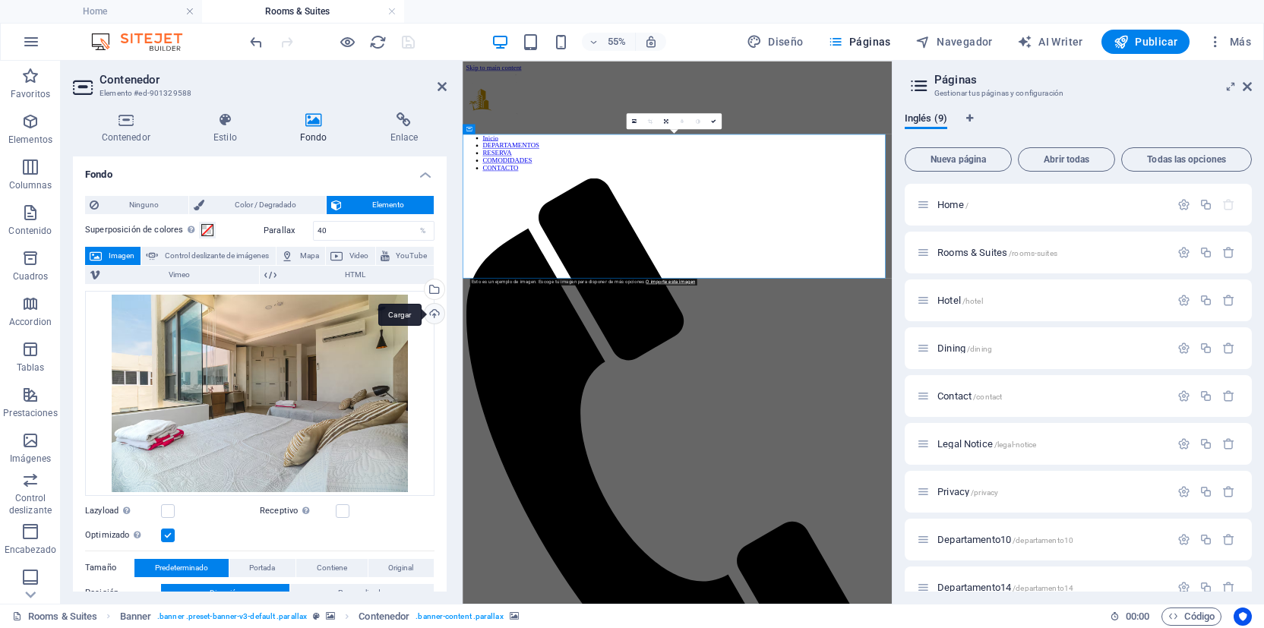
click at [429, 312] on div "Cargar" at bounding box center [433, 315] width 23 height 23
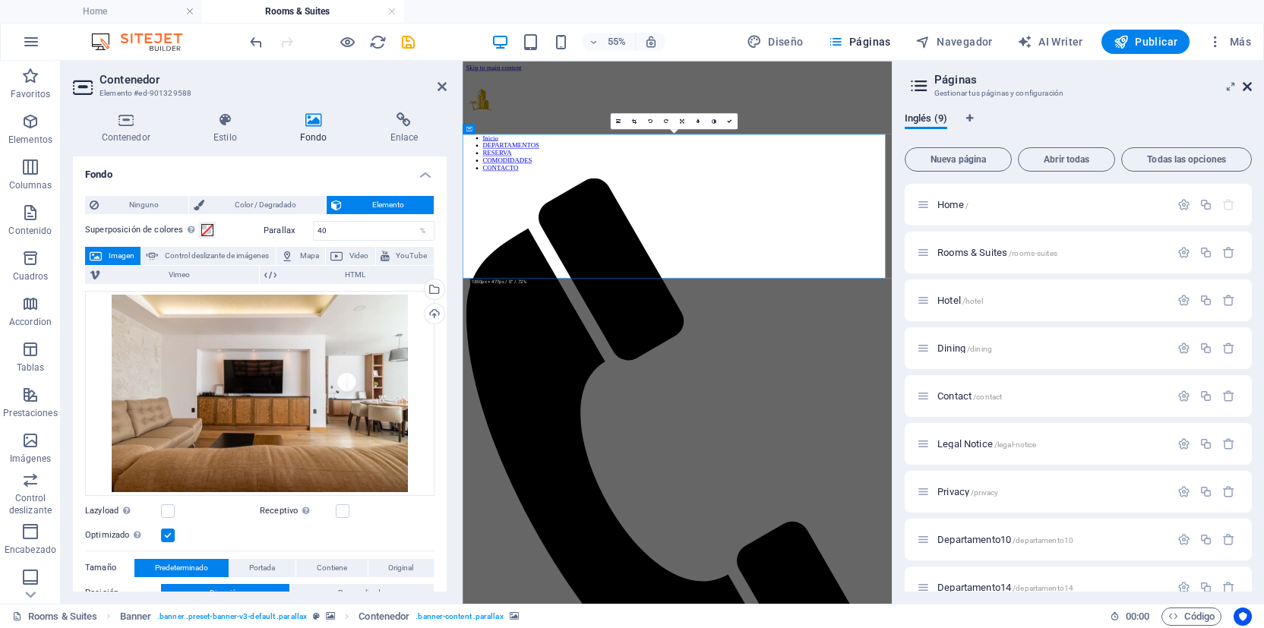
click at [1246, 89] on icon at bounding box center [1247, 87] width 9 height 12
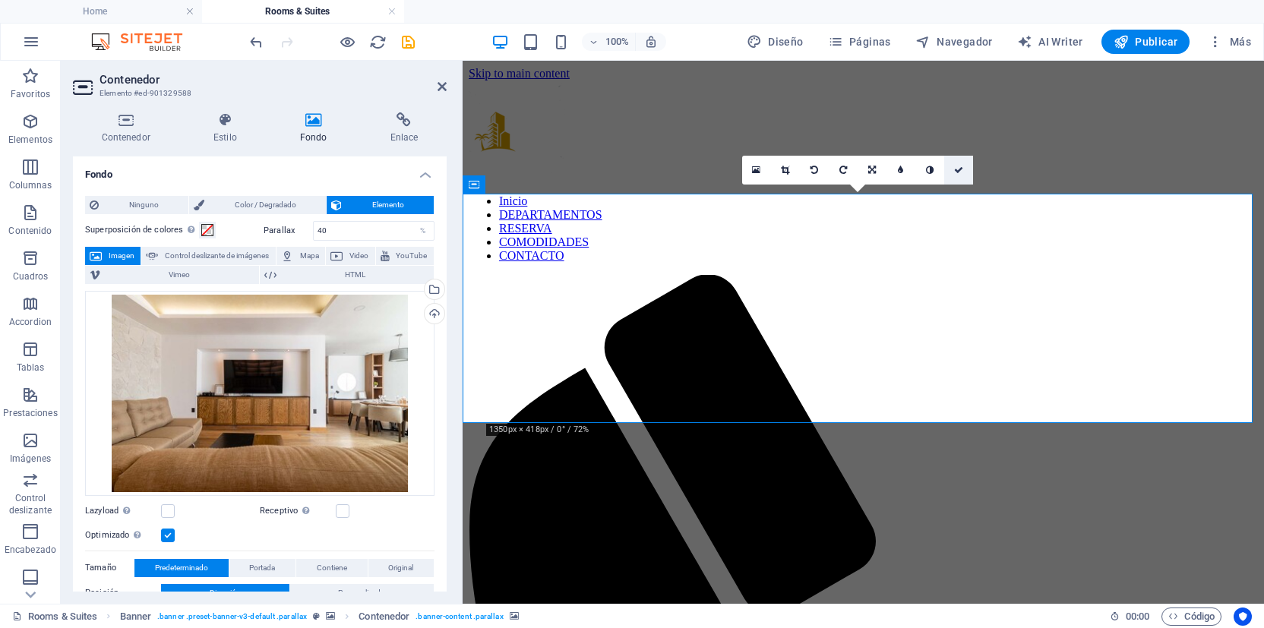
click at [962, 172] on icon at bounding box center [958, 170] width 9 height 9
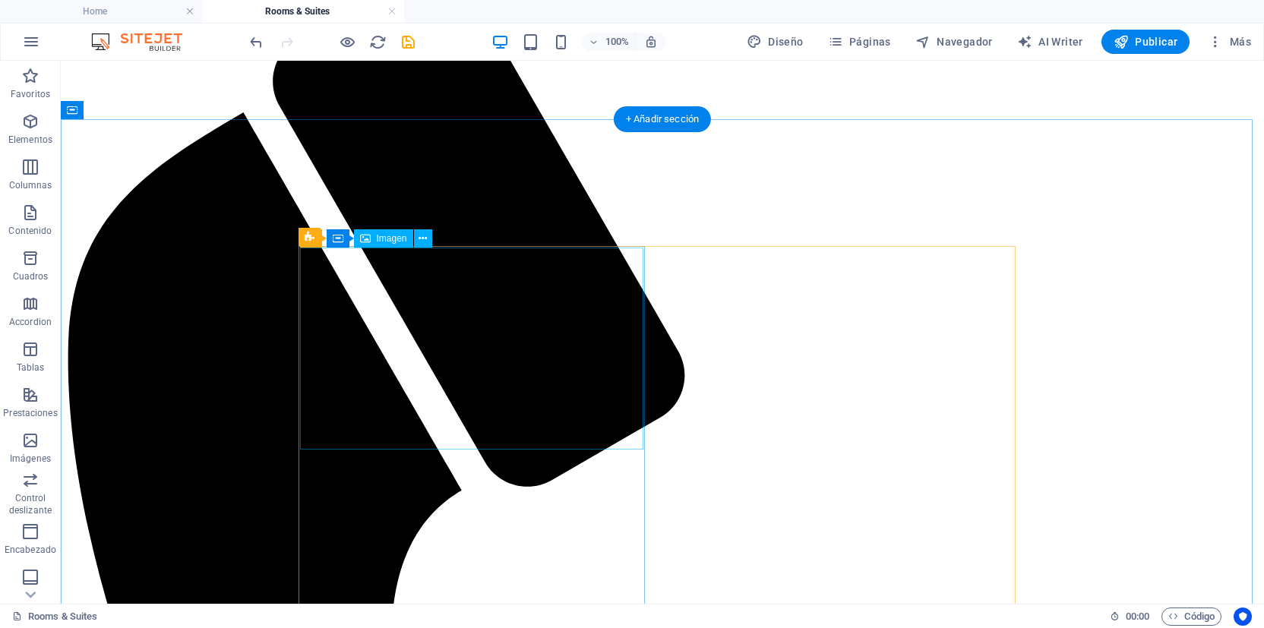
scroll to position [228, 0]
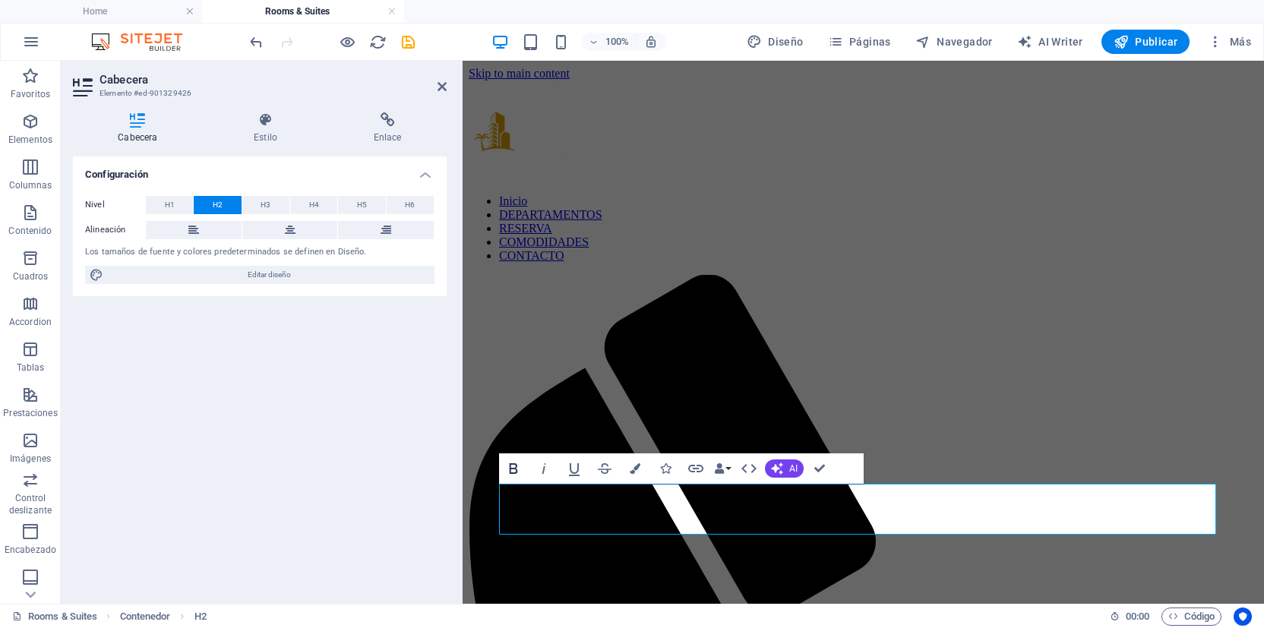
click at [515, 467] on icon "button" at bounding box center [513, 469] width 18 height 18
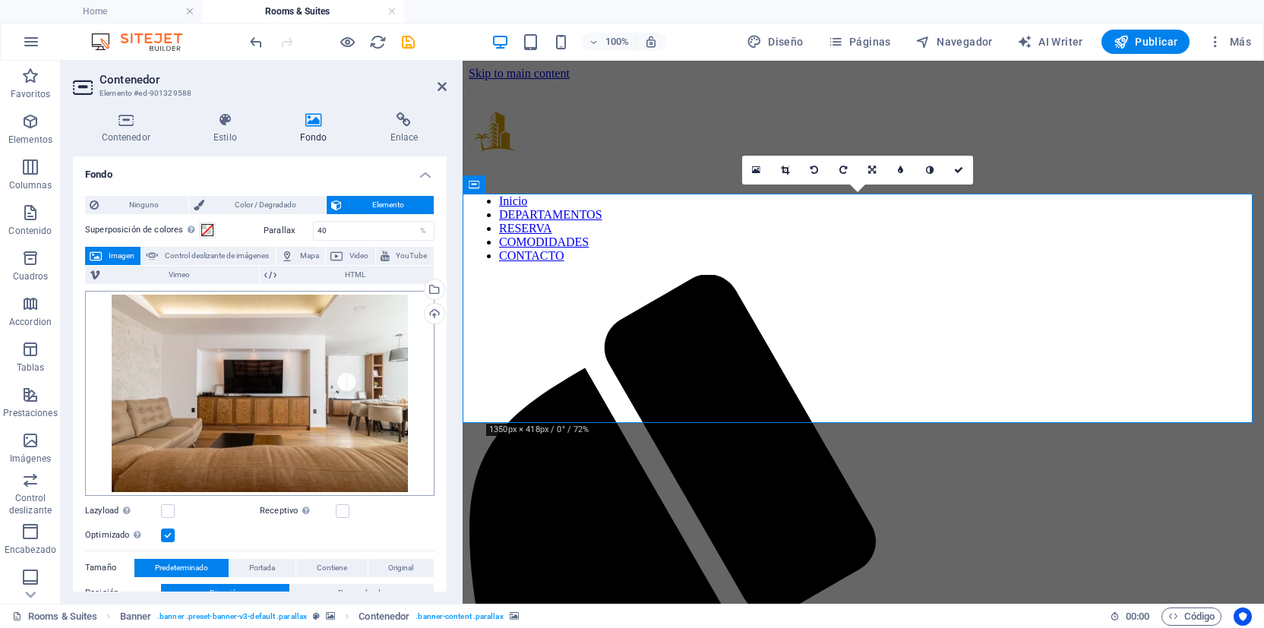
scroll to position [152, 0]
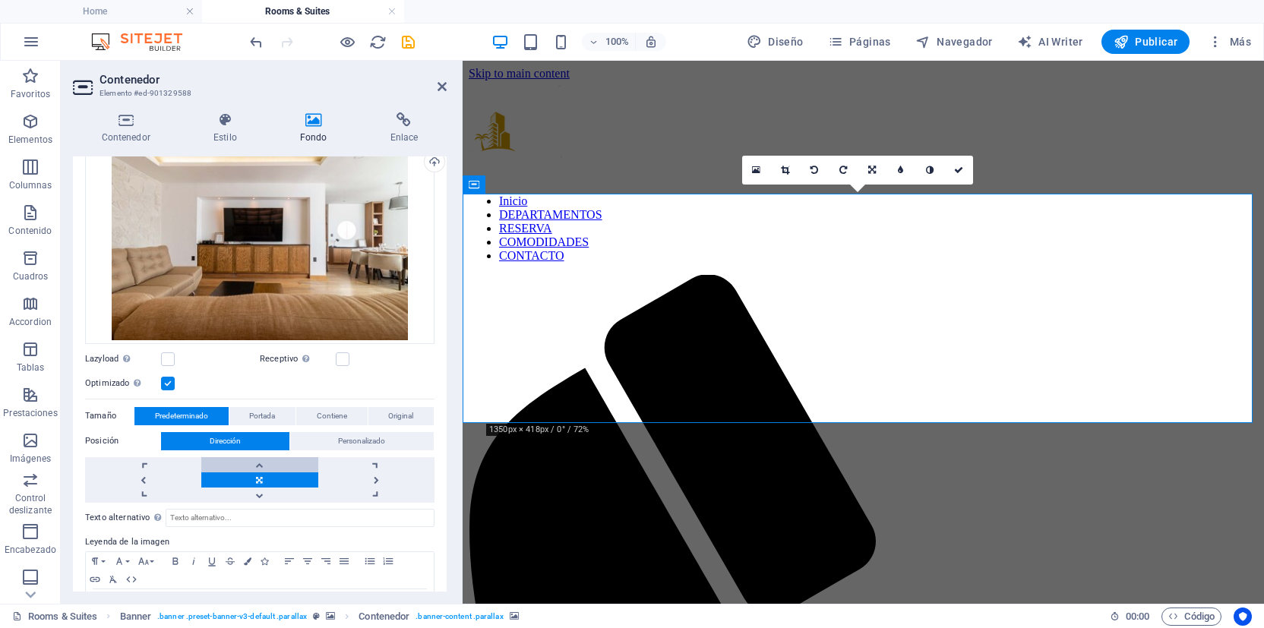
click at [256, 467] on link at bounding box center [259, 464] width 116 height 15
click at [262, 491] on link at bounding box center [259, 495] width 116 height 15
click at [962, 168] on icon at bounding box center [958, 170] width 9 height 9
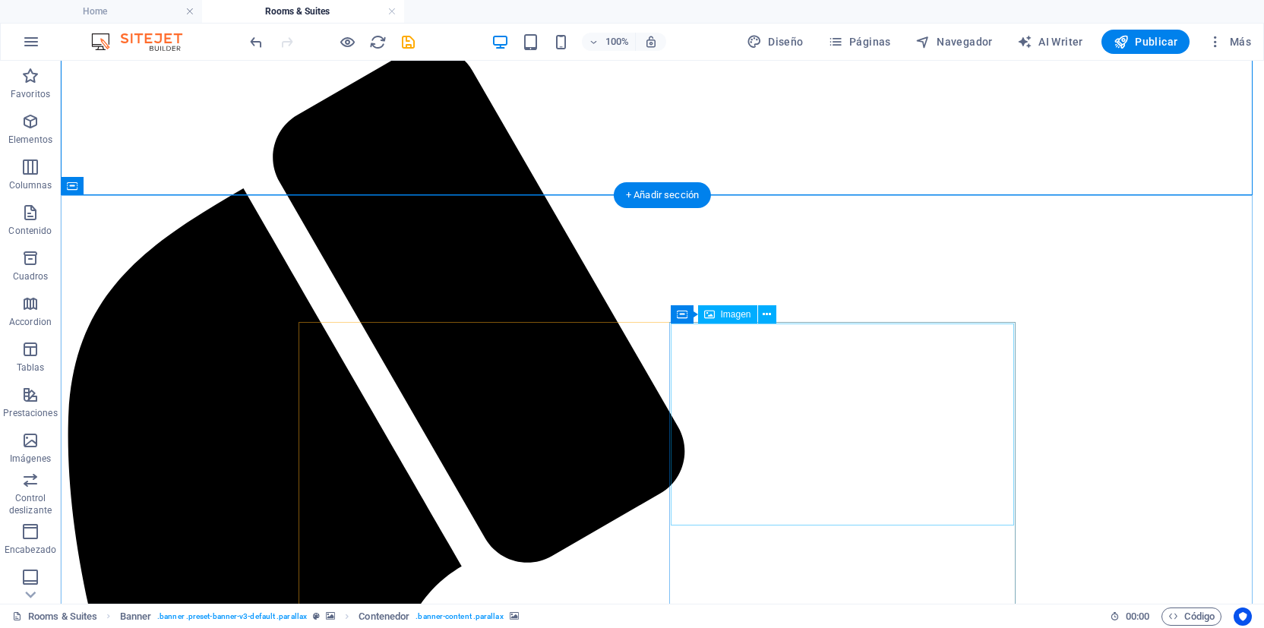
scroll to position [0, 0]
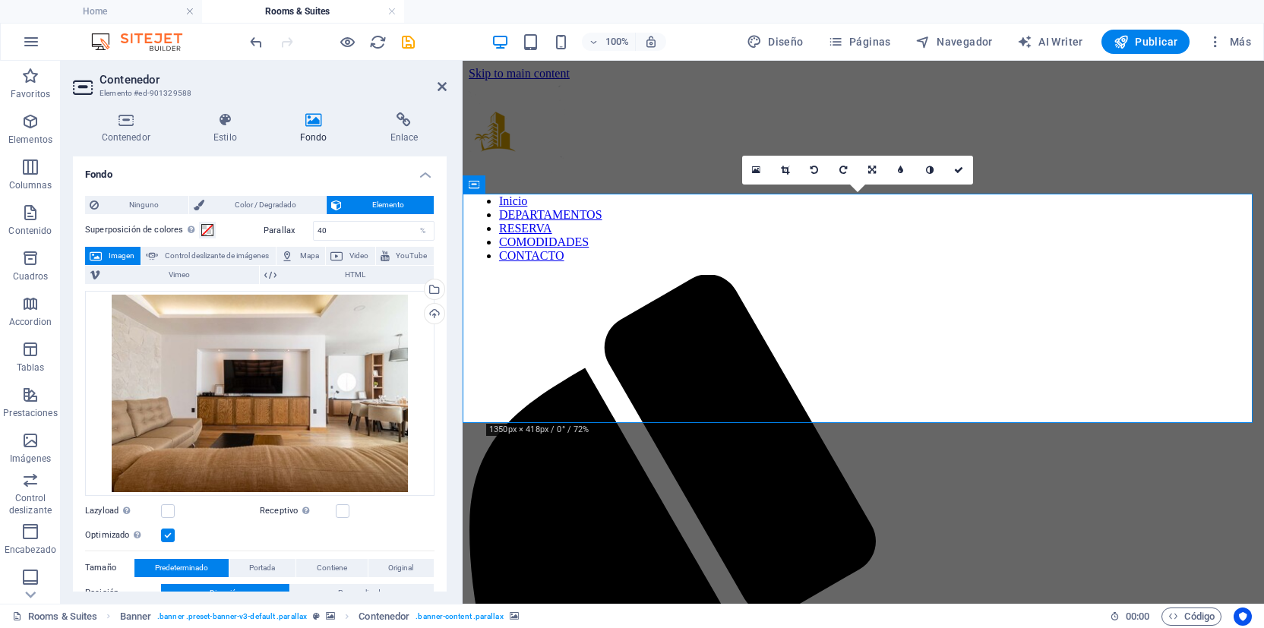
scroll to position [228, 0]
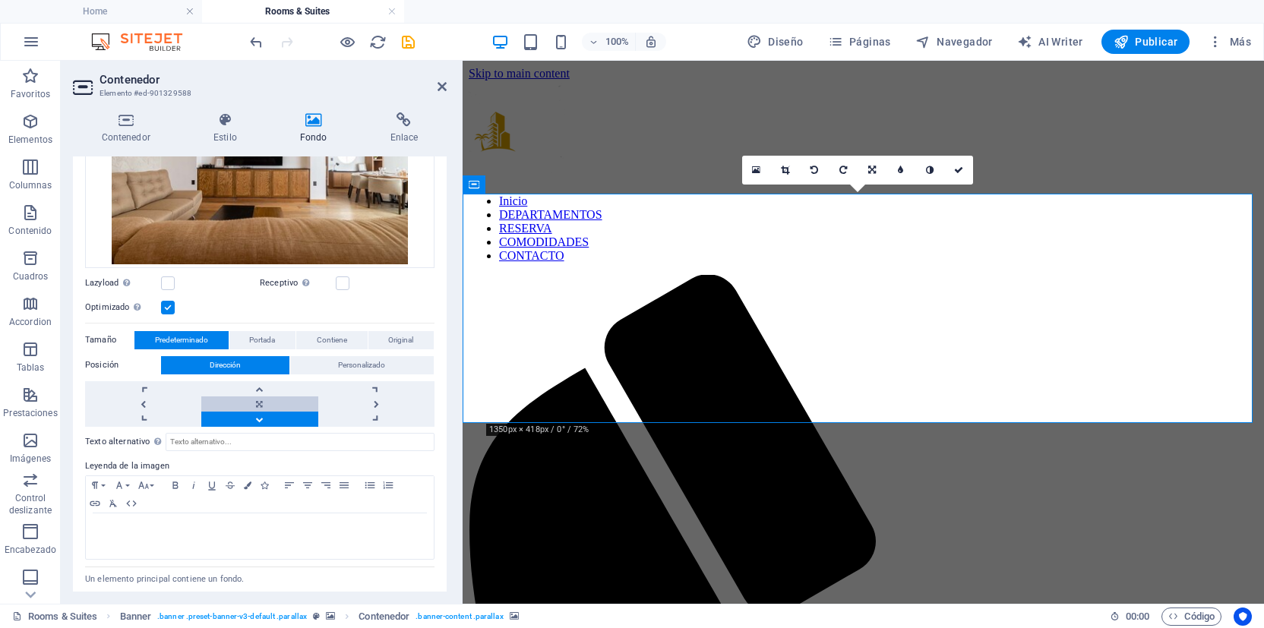
click at [262, 403] on link at bounding box center [259, 403] width 116 height 15
click at [259, 389] on link at bounding box center [259, 388] width 116 height 15
click at [966, 170] on link at bounding box center [958, 170] width 29 height 29
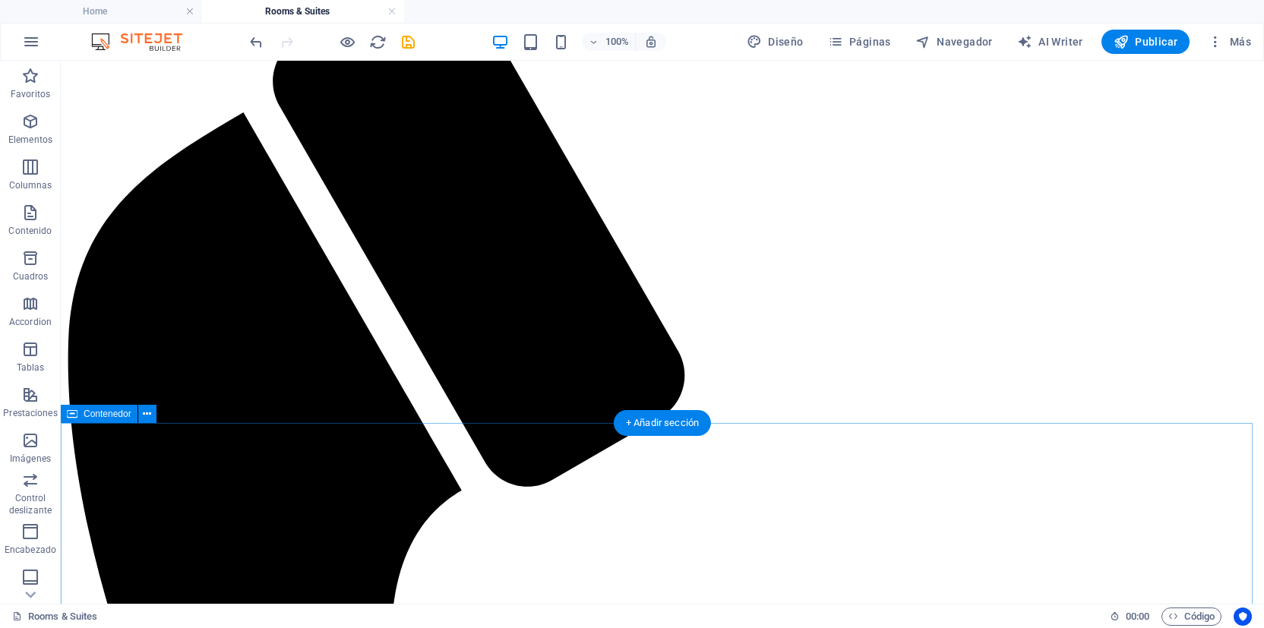
scroll to position [0, 0]
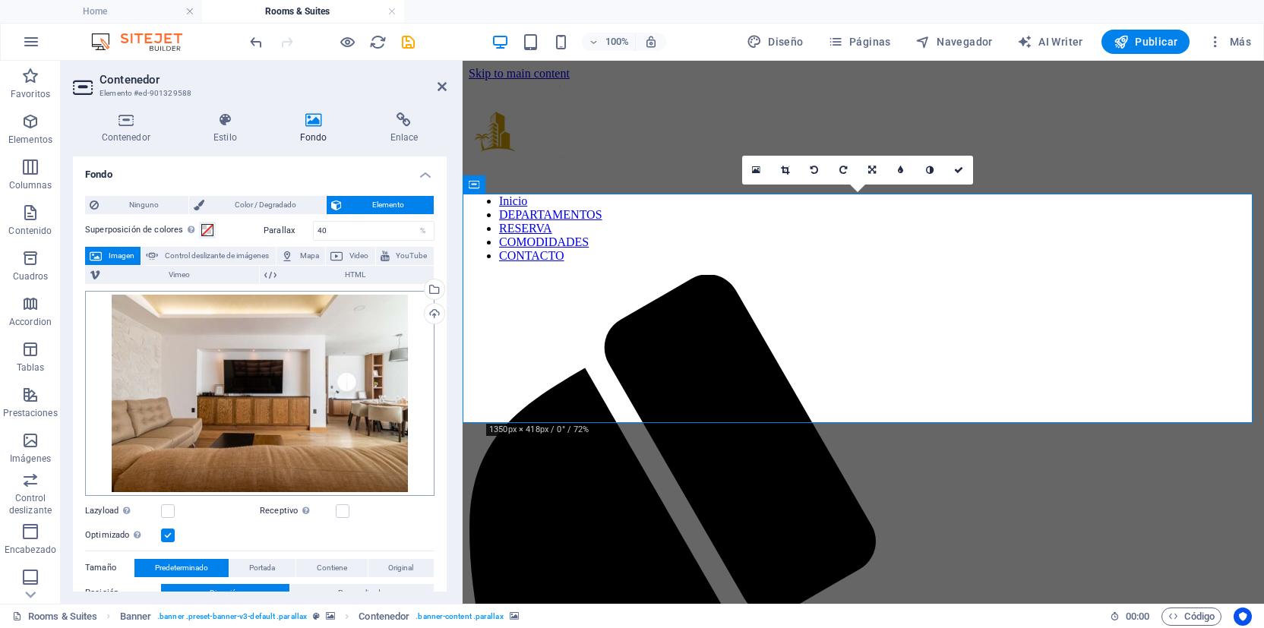
scroll to position [258, 0]
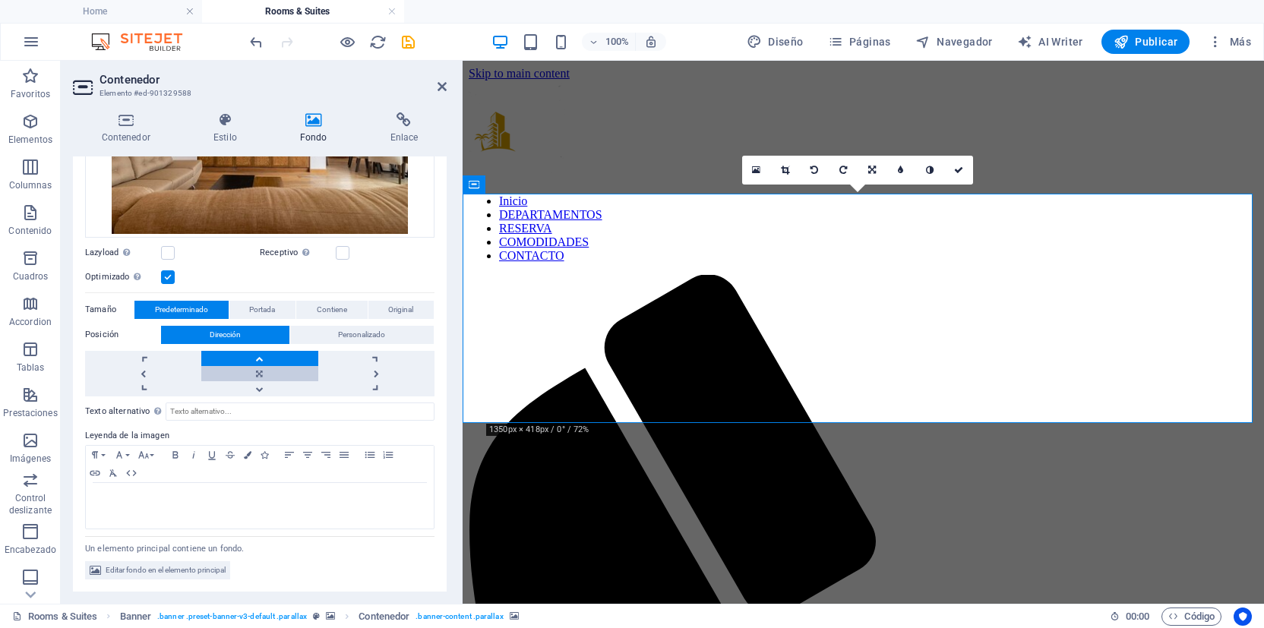
click at [264, 377] on link at bounding box center [259, 373] width 116 height 15
click at [145, 370] on link at bounding box center [143, 373] width 116 height 15
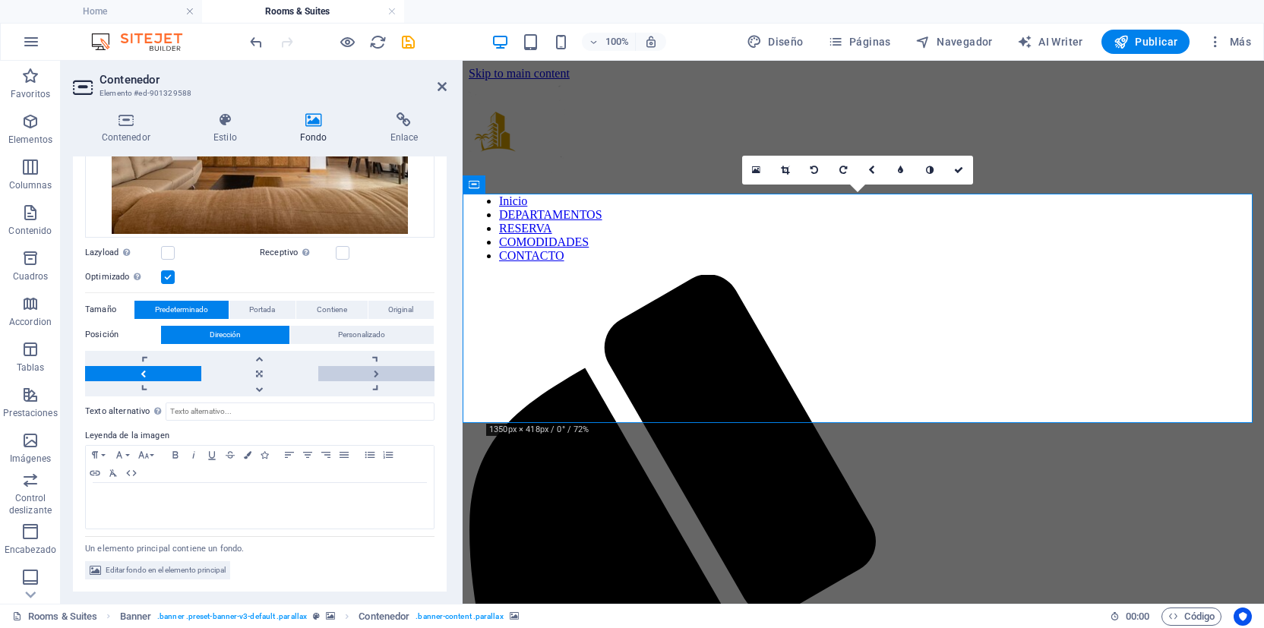
click at [364, 372] on link at bounding box center [376, 373] width 116 height 15
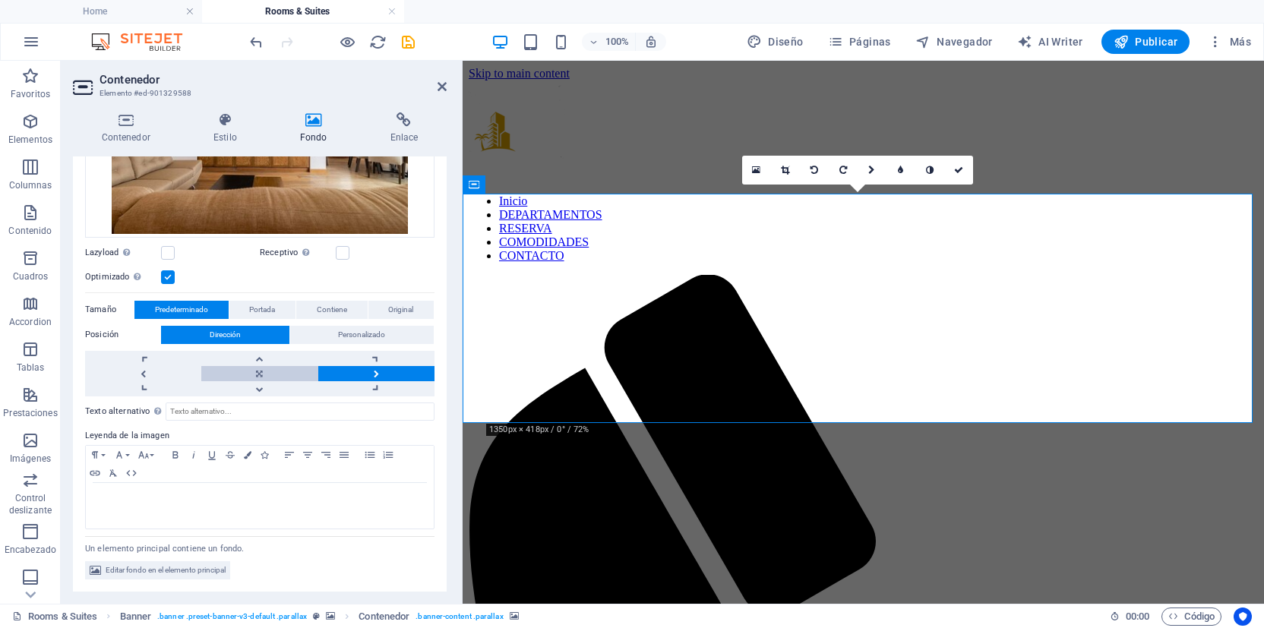
click at [246, 372] on link at bounding box center [259, 373] width 116 height 15
click at [873, 174] on icon at bounding box center [872, 170] width 8 height 9
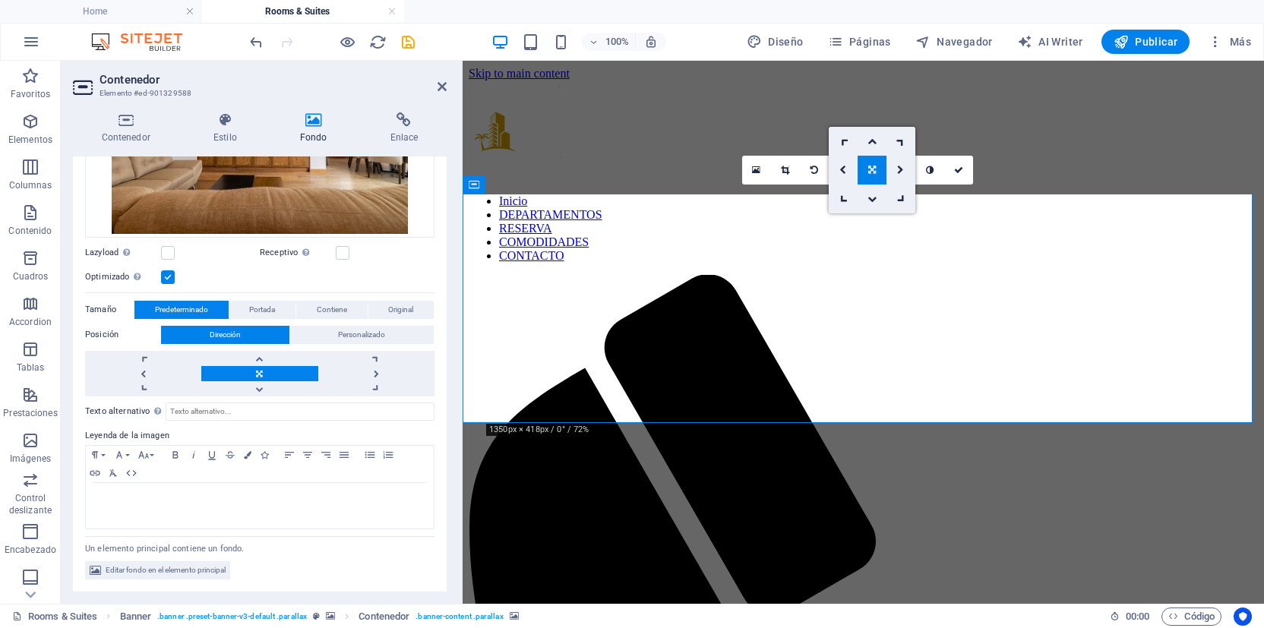
click at [870, 174] on icon at bounding box center [872, 170] width 8 height 9
click at [904, 174] on link at bounding box center [900, 170] width 29 height 29
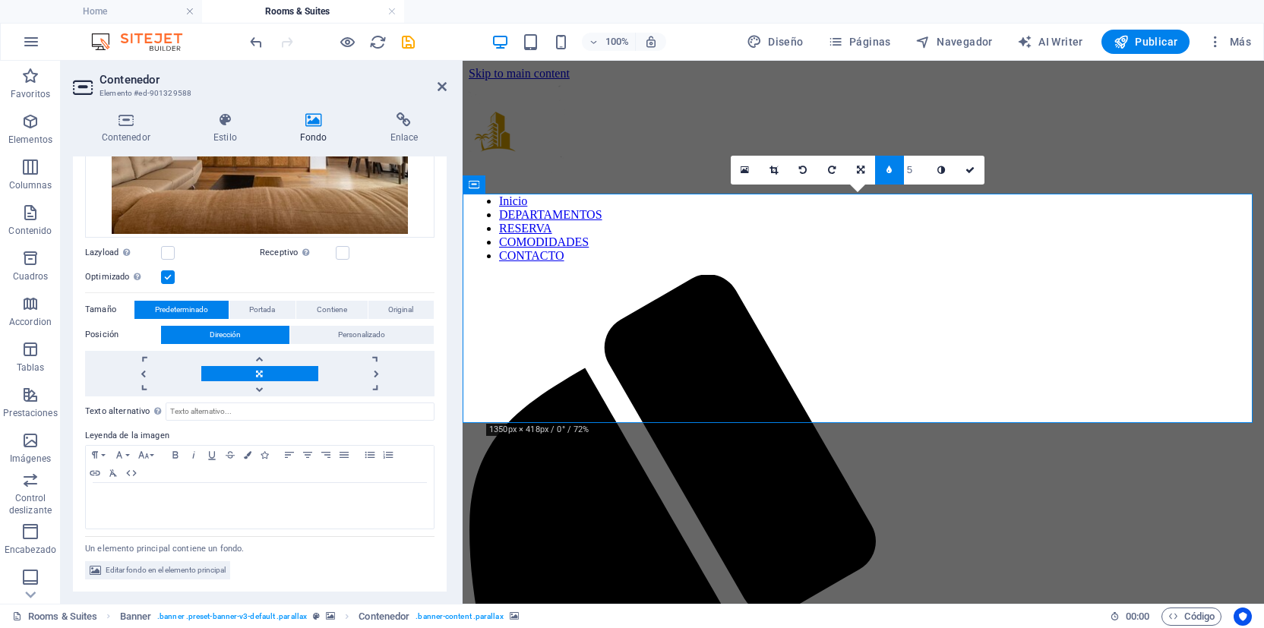
click at [892, 174] on icon at bounding box center [888, 170] width 5 height 9
click at [965, 165] on link at bounding box center [958, 170] width 29 height 29
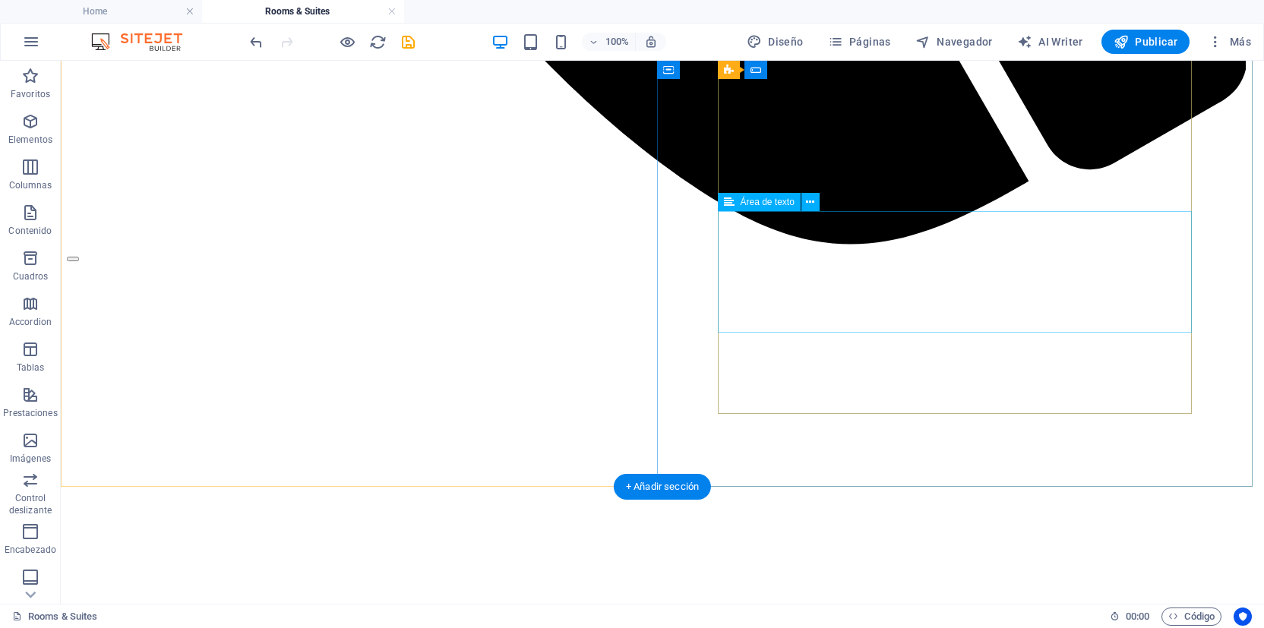
scroll to position [1897, 0]
